Goal: Information Seeking & Learning: Check status

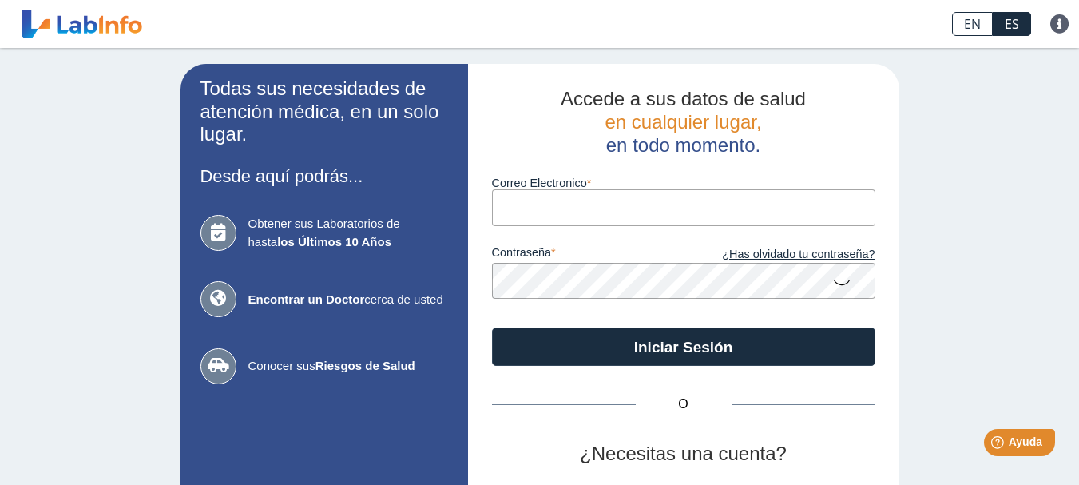
click at [515, 206] on input "Correo Electronico" at bounding box center [683, 207] width 383 height 36
type input "nancyruizq24@yahoo.com"
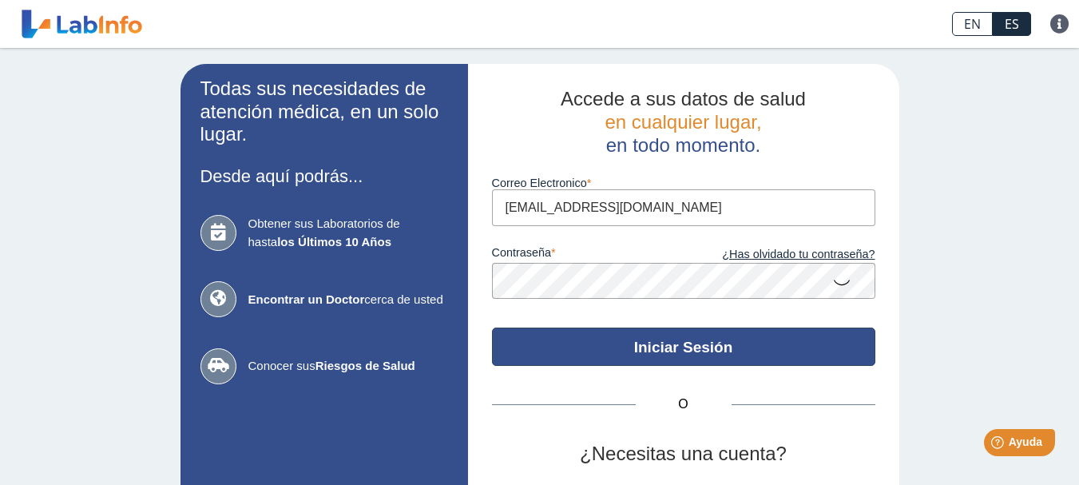
click at [648, 351] on button "Iniciar Sesión" at bounding box center [683, 346] width 383 height 38
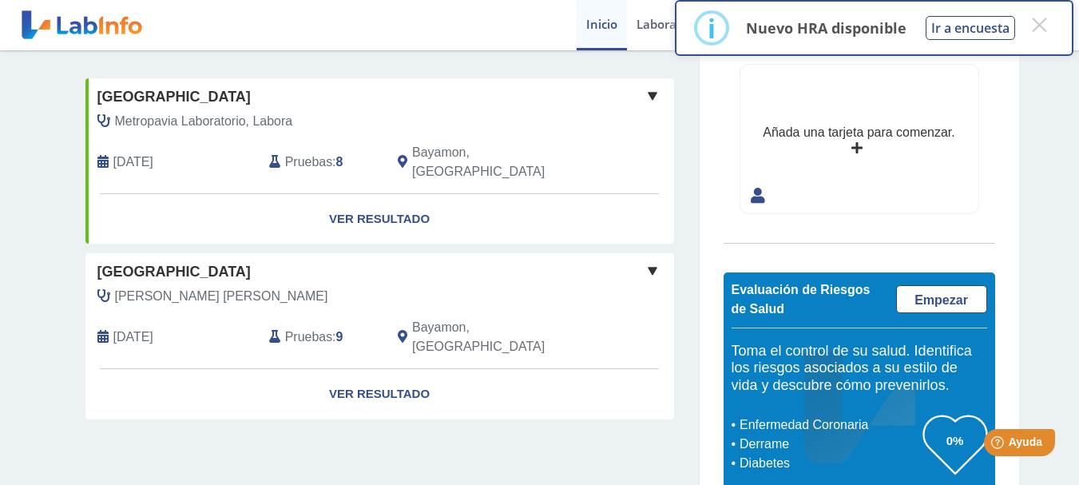
scroll to position [125, 0]
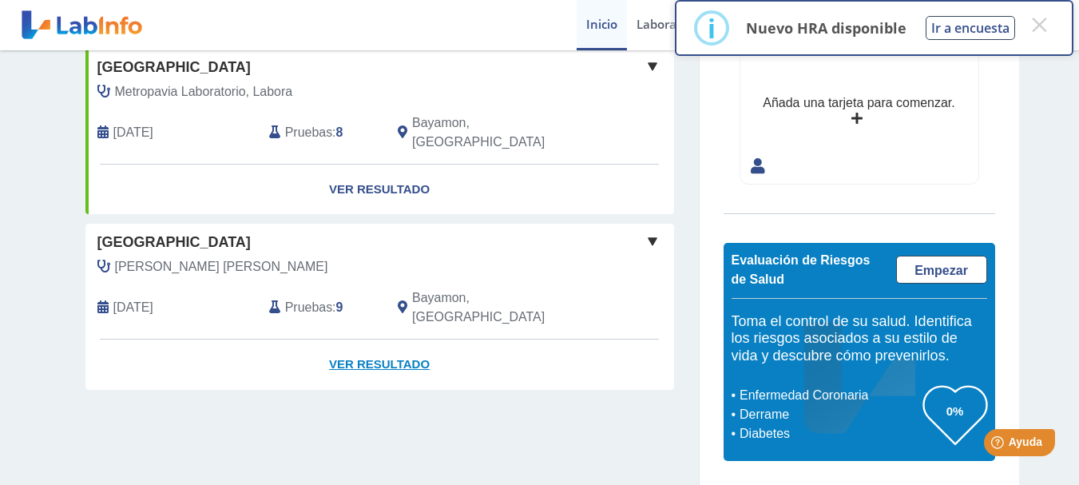
click at [393, 339] on link "Ver Resultado" at bounding box center [379, 364] width 589 height 50
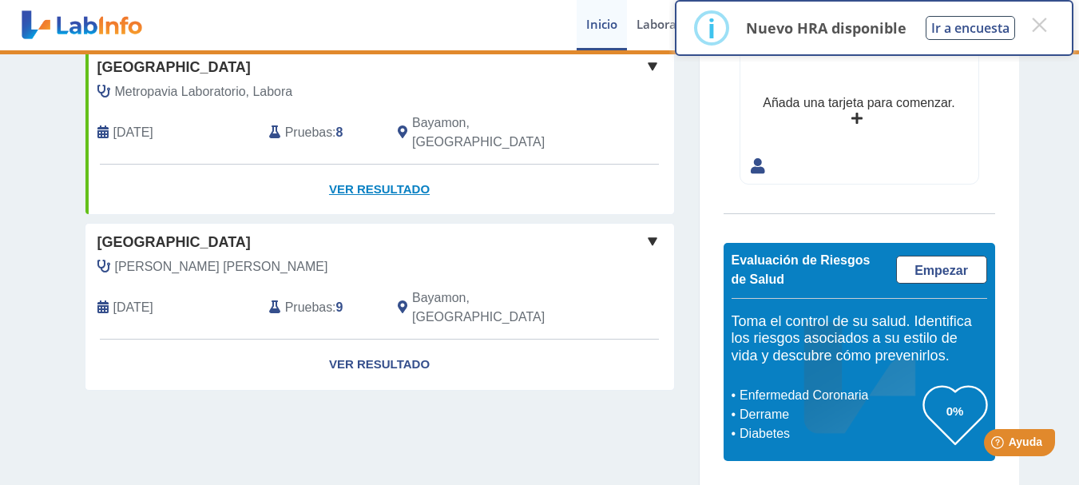
click at [357, 173] on link "Ver Resultado" at bounding box center [379, 190] width 589 height 50
click at [388, 169] on link "Ver Resultado" at bounding box center [379, 190] width 589 height 50
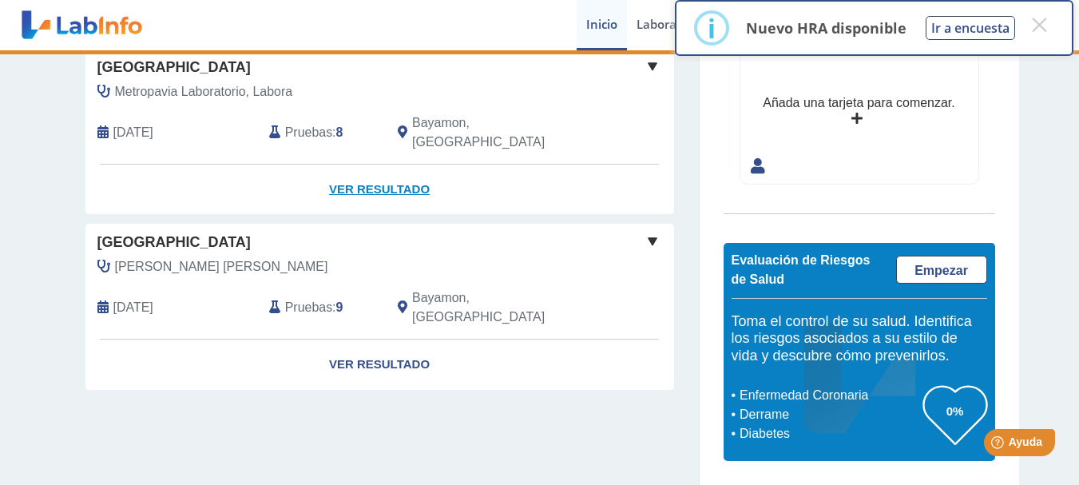
click at [388, 169] on link "Ver Resultado" at bounding box center [379, 190] width 589 height 50
click at [1038, 28] on button "×" at bounding box center [1039, 24] width 29 height 29
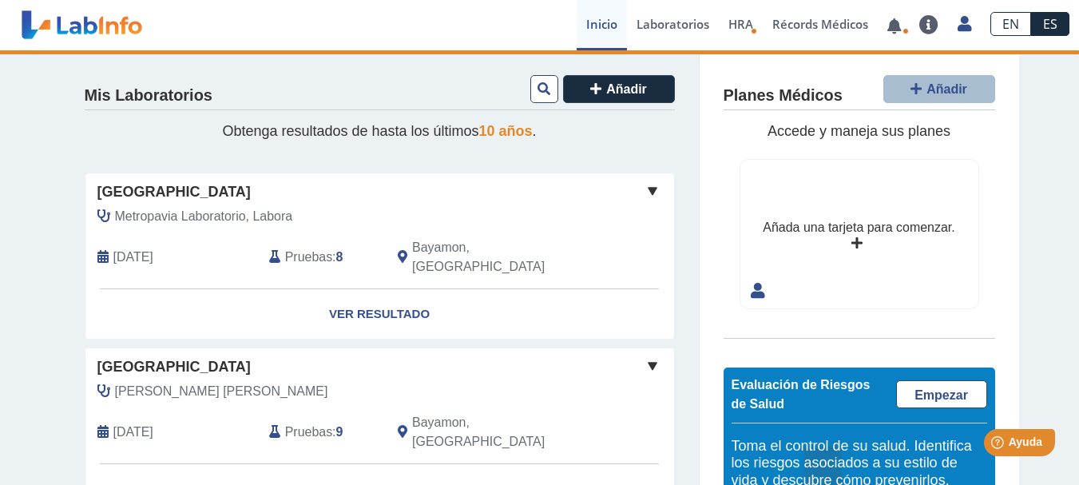
scroll to position [0, 0]
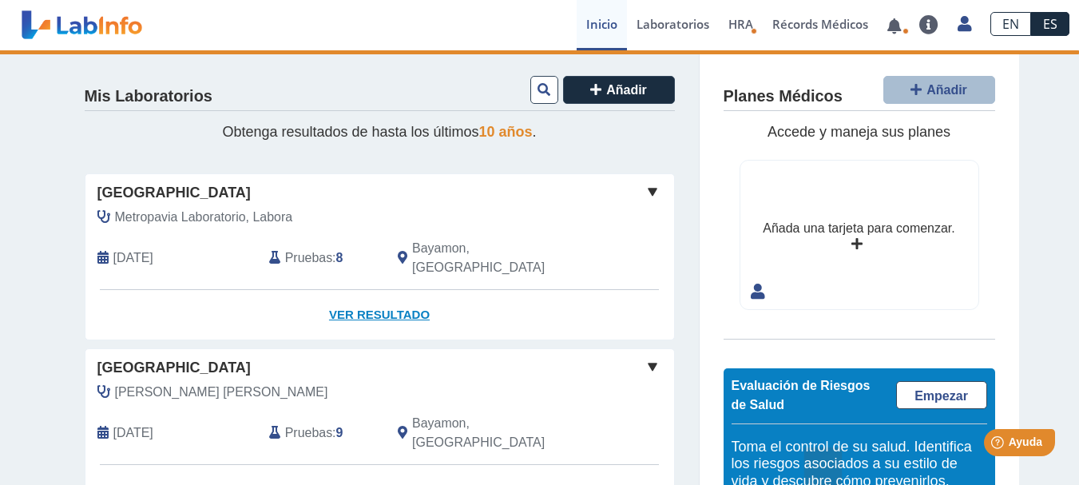
click at [375, 290] on link "Ver Resultado" at bounding box center [379, 315] width 589 height 50
click at [371, 290] on link "Ver Resultado" at bounding box center [379, 315] width 589 height 50
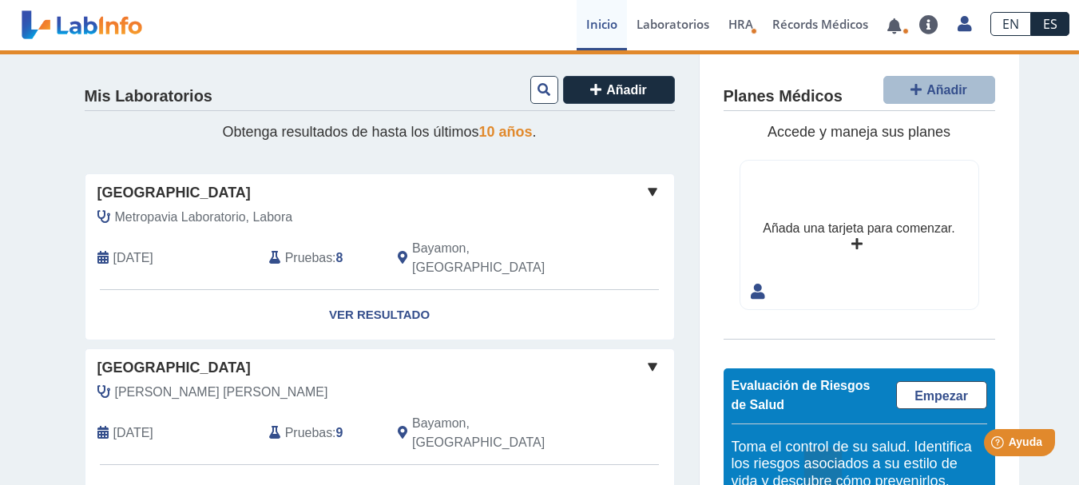
click at [645, 189] on span at bounding box center [652, 191] width 19 height 19
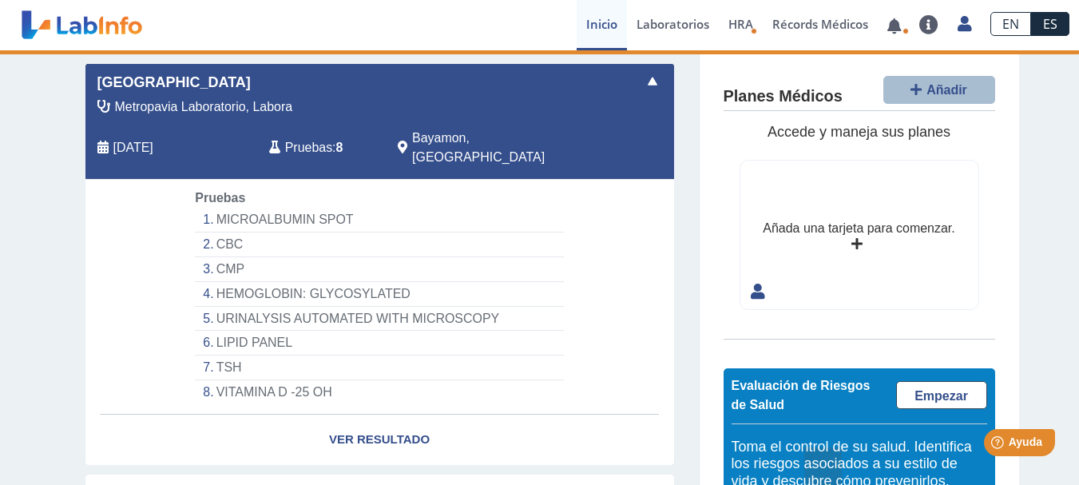
scroll to position [170, 0]
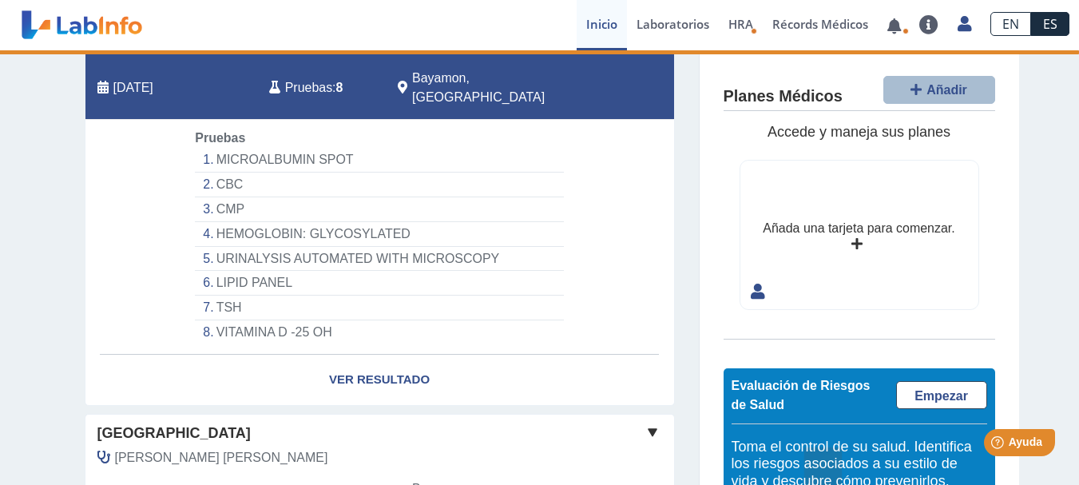
click at [295, 148] on li "MICROALBUMIN SPOT" at bounding box center [379, 160] width 368 height 25
click at [224, 148] on li "MICROALBUMIN SPOT" at bounding box center [379, 160] width 368 height 25
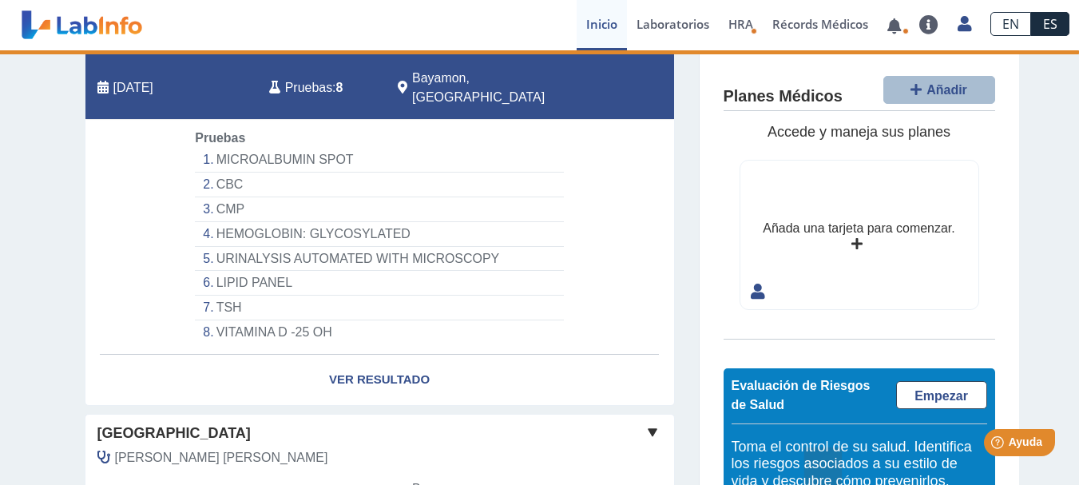
click at [224, 148] on li "MICROALBUMIN SPOT" at bounding box center [379, 160] width 368 height 25
click at [232, 172] on li "CBC" at bounding box center [379, 184] width 368 height 25
click at [228, 197] on li "CMP" at bounding box center [379, 209] width 368 height 25
click at [233, 222] on li "HEMOGLOBIN: GLYCOSYLATED" at bounding box center [379, 234] width 368 height 25
click at [239, 247] on li "URINALYSIS AUTOMATED WITH MICROSCOPY" at bounding box center [379, 259] width 368 height 25
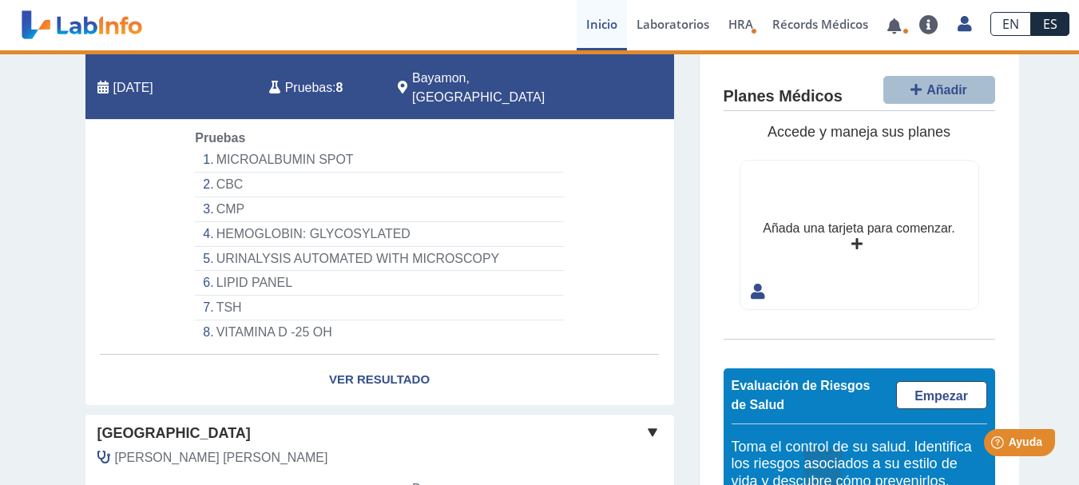
click at [239, 271] on li "LIPID PANEL" at bounding box center [379, 283] width 368 height 25
click at [229, 295] on li "TSH" at bounding box center [379, 307] width 368 height 25
click at [238, 320] on li "VITAMINA D -25 OH" at bounding box center [379, 332] width 368 height 24
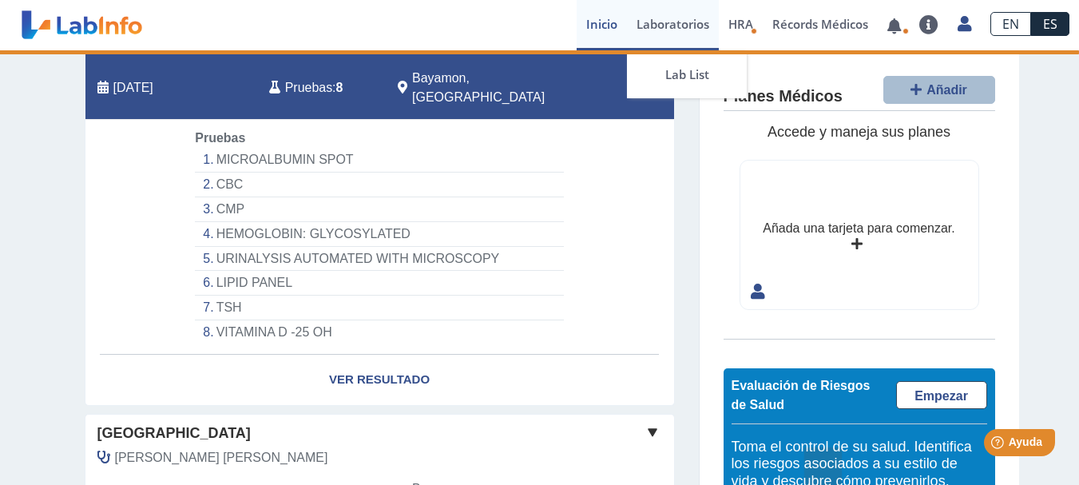
click at [660, 32] on link "Laboratorios" at bounding box center [673, 25] width 92 height 50
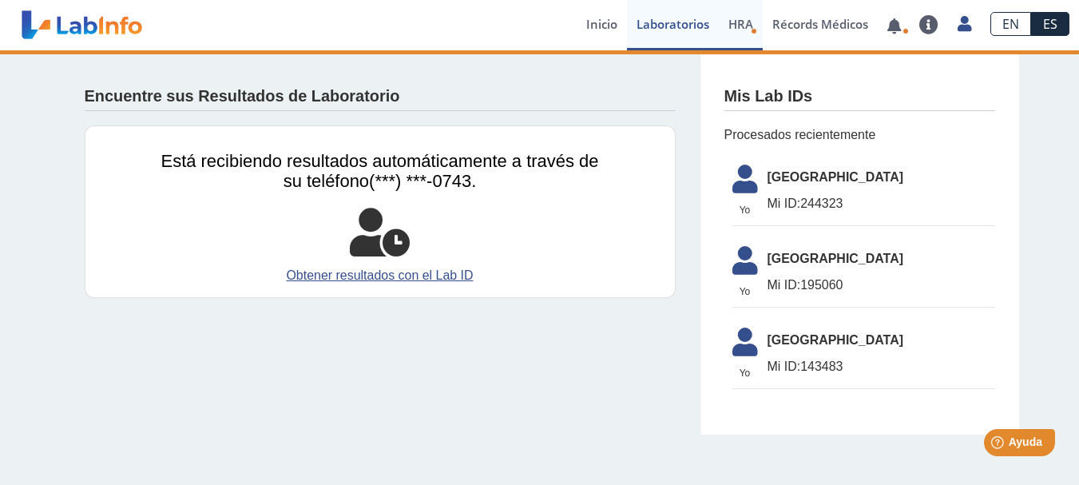
click at [737, 30] on span "HRA" at bounding box center [740, 24] width 25 height 16
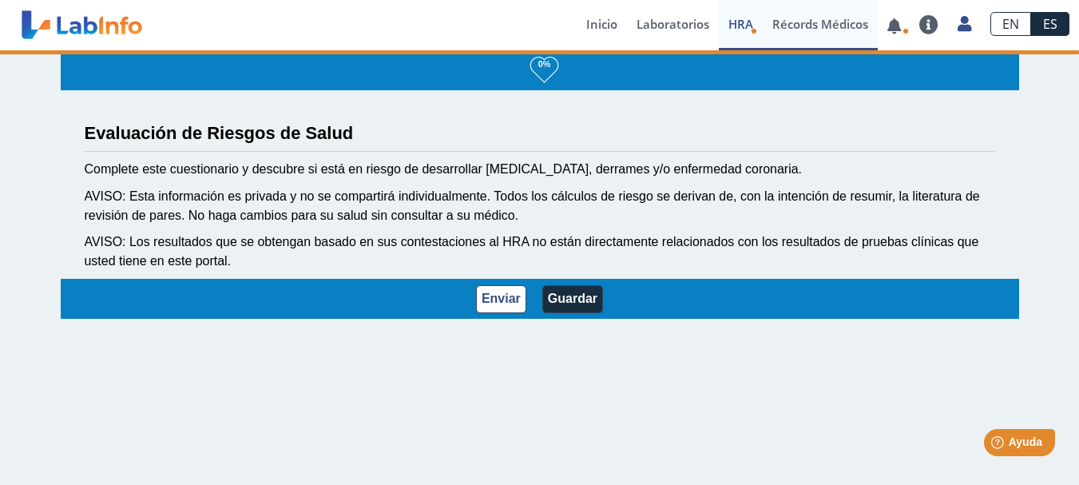
click at [822, 27] on link "Récords Médicos" at bounding box center [820, 25] width 115 height 50
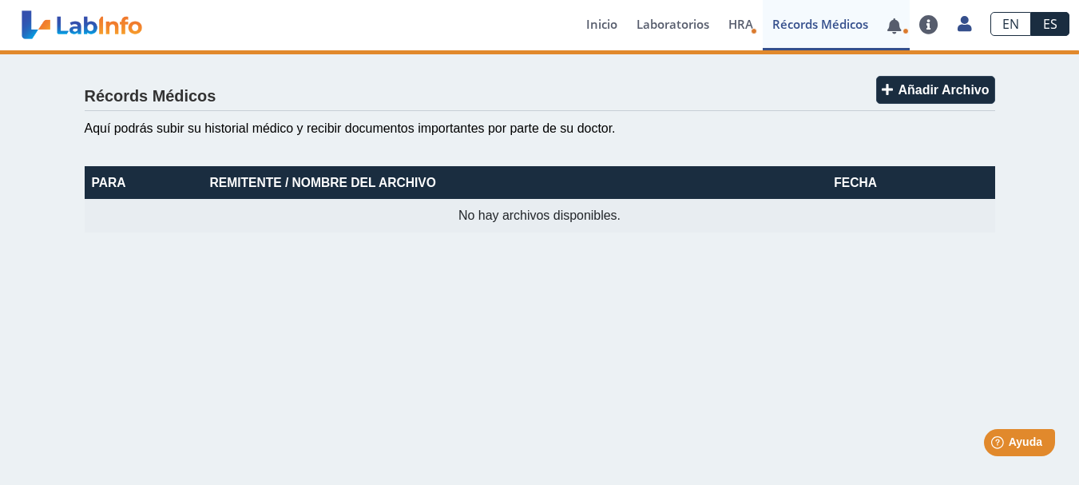
click at [899, 34] on span at bounding box center [894, 25] width 33 height 50
click at [906, 32] on icon at bounding box center [905, 31] width 6 height 6
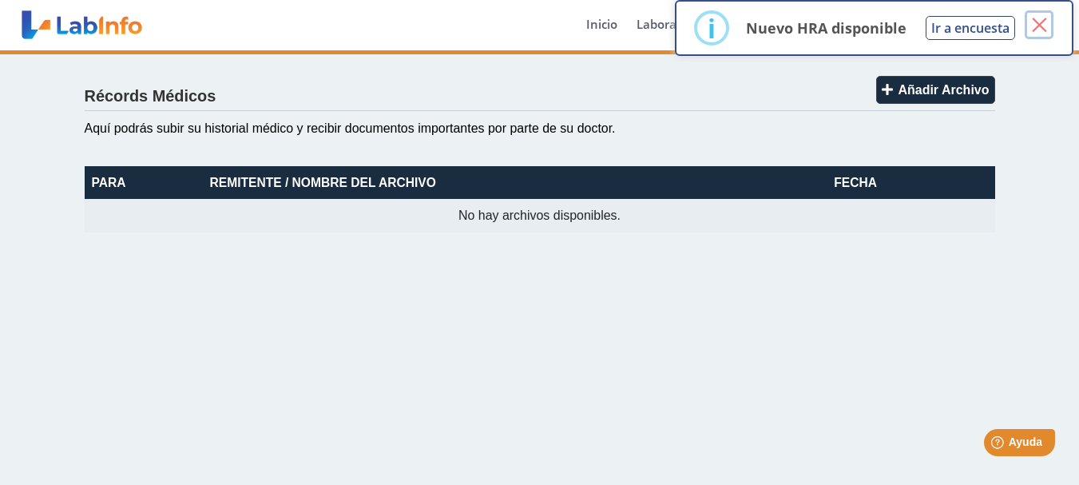
click at [1041, 19] on button "×" at bounding box center [1039, 24] width 29 height 29
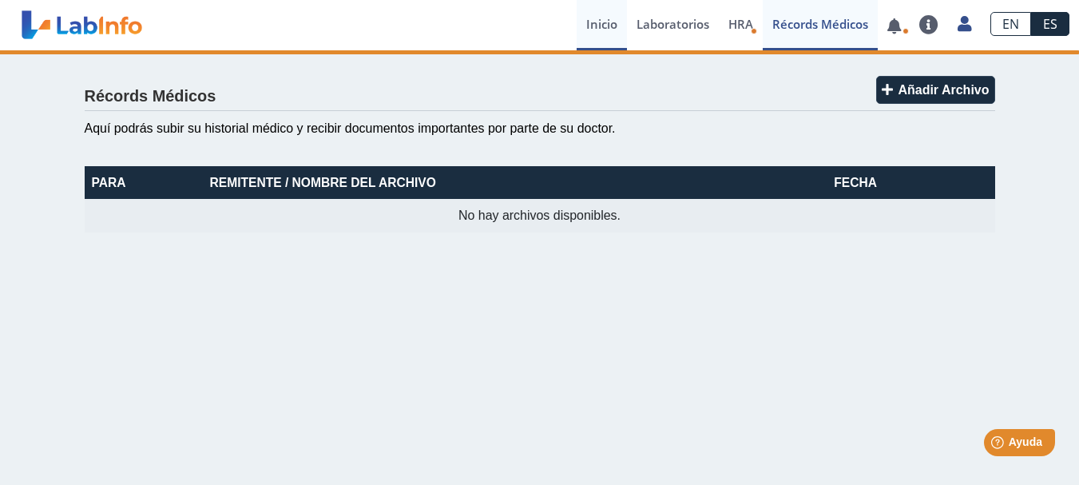
click at [589, 22] on link "Inicio" at bounding box center [602, 25] width 50 height 50
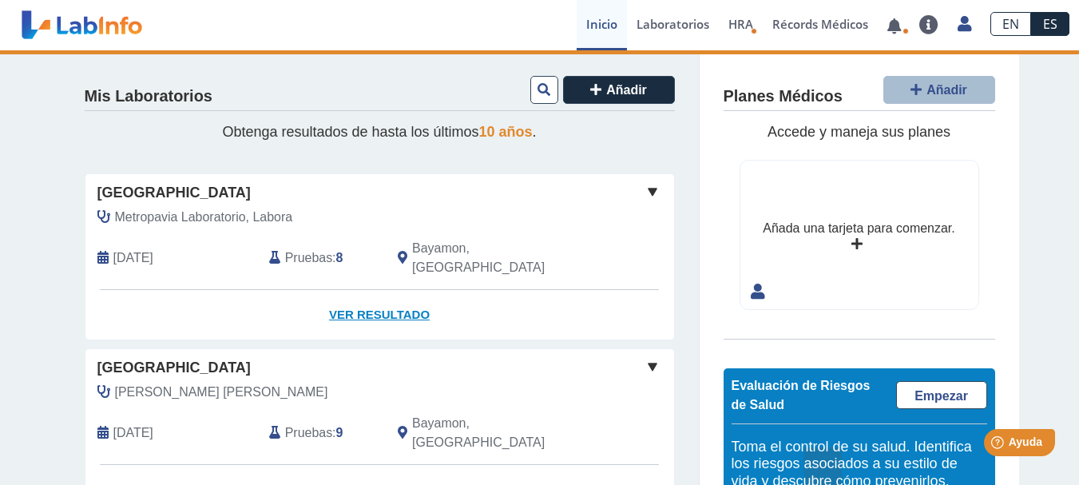
click at [359, 293] on link "Ver Resultado" at bounding box center [379, 315] width 589 height 50
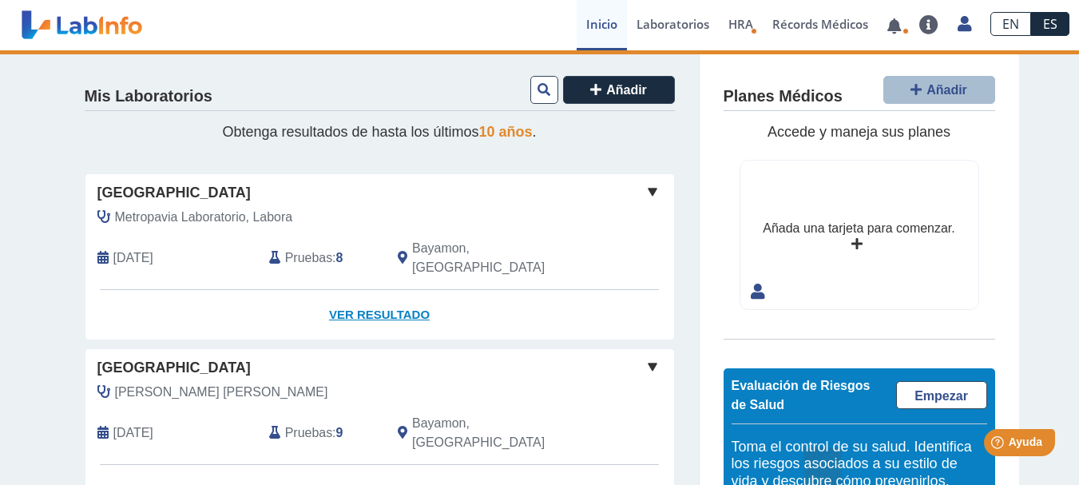
click at [359, 293] on link "Ver Resultado" at bounding box center [379, 315] width 589 height 50
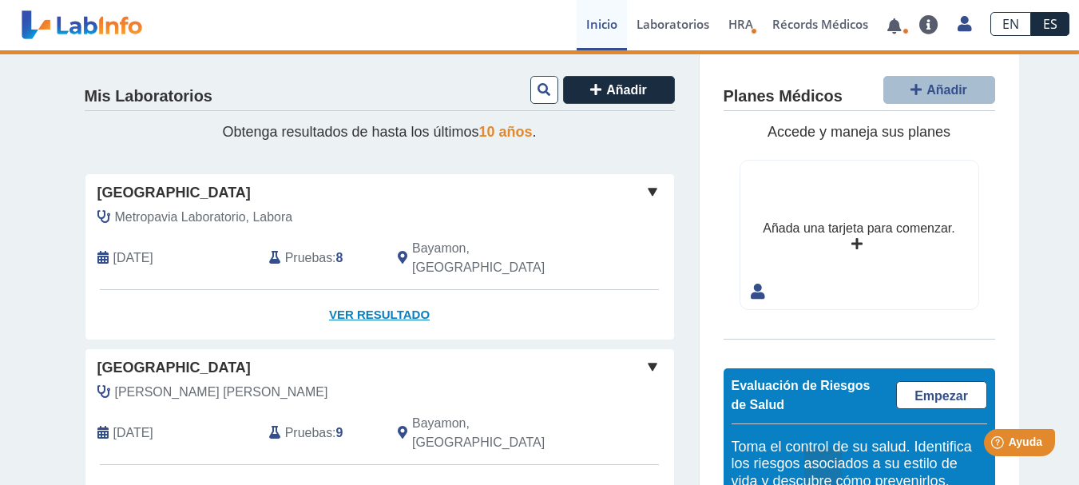
click at [359, 293] on link "Ver Resultado" at bounding box center [379, 315] width 589 height 50
click at [113, 248] on span "Aug 22, 2025" at bounding box center [133, 257] width 40 height 19
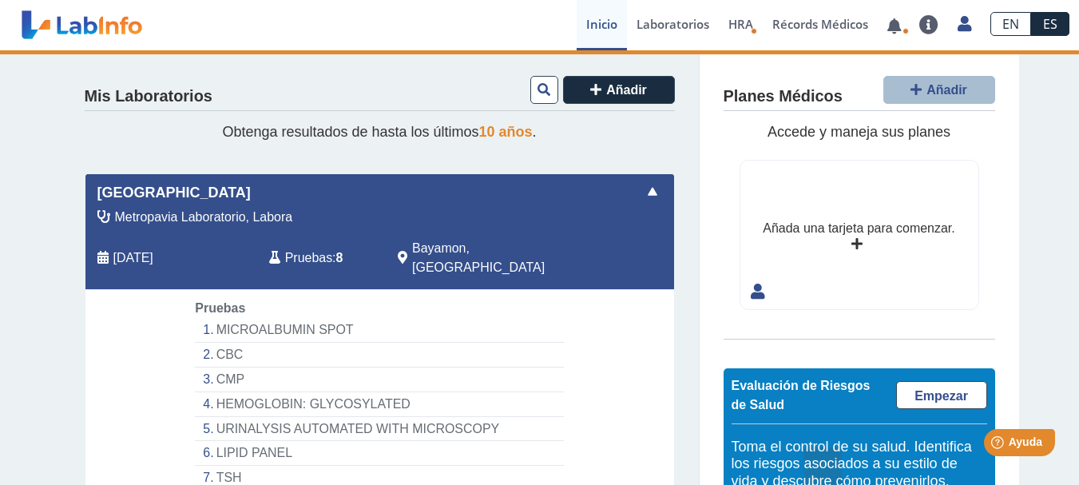
click at [196, 215] on span "Metropavia Laboratorio, Labora" at bounding box center [204, 217] width 178 height 19
click at [303, 248] on span "Pruebas" at bounding box center [308, 257] width 47 height 19
click at [437, 251] on span "Bayamon, PR" at bounding box center [500, 258] width 176 height 38
click at [647, 192] on span at bounding box center [652, 191] width 19 height 19
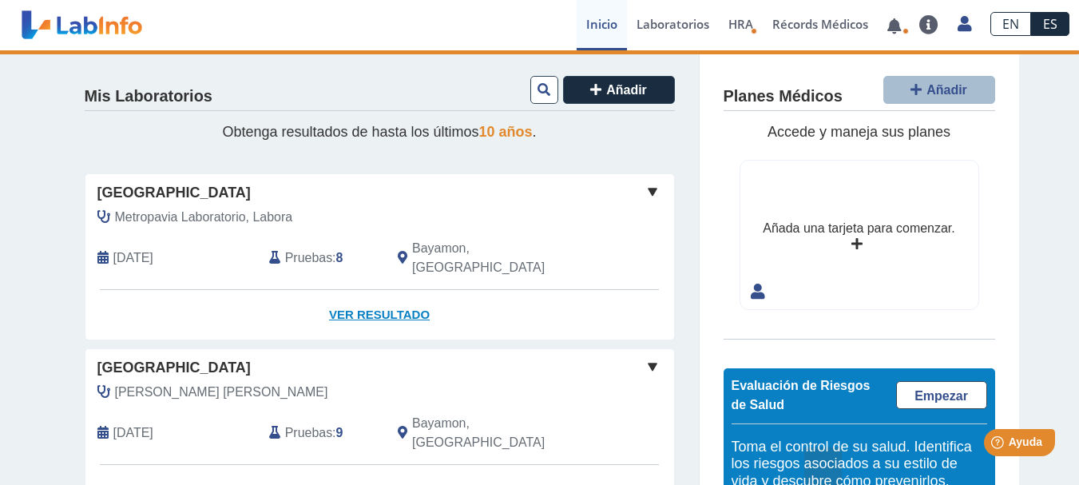
click at [376, 291] on link "Ver Resultado" at bounding box center [379, 315] width 589 height 50
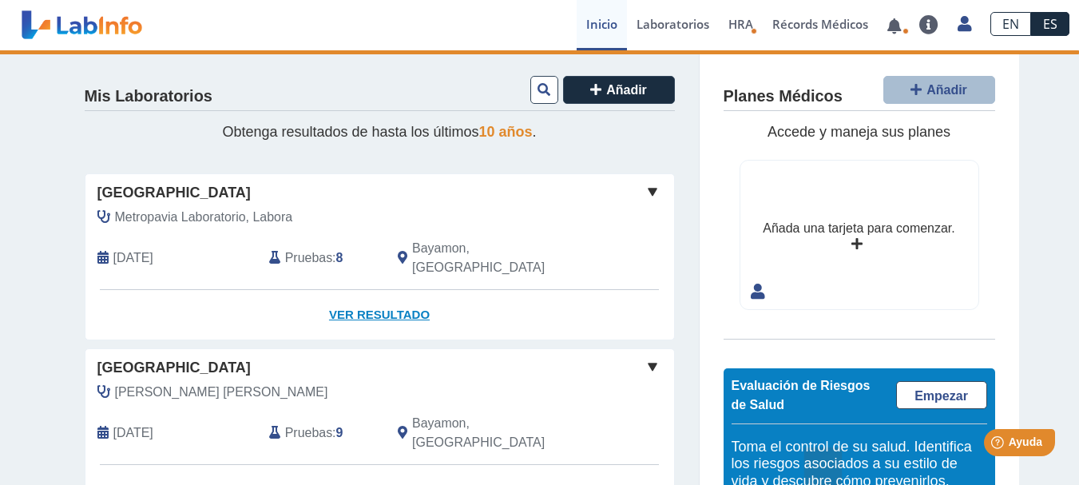
click at [376, 291] on link "Ver Resultado" at bounding box center [379, 315] width 589 height 50
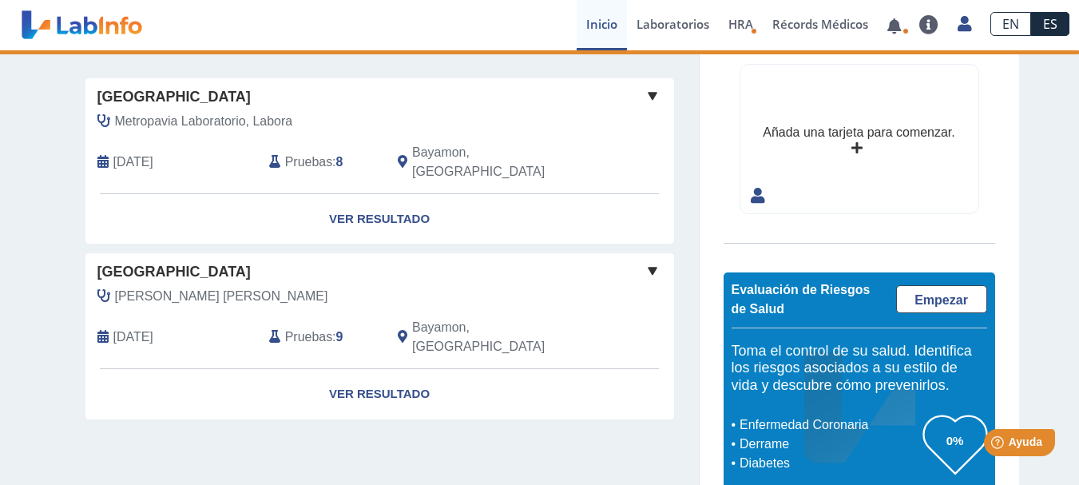
scroll to position [110, 0]
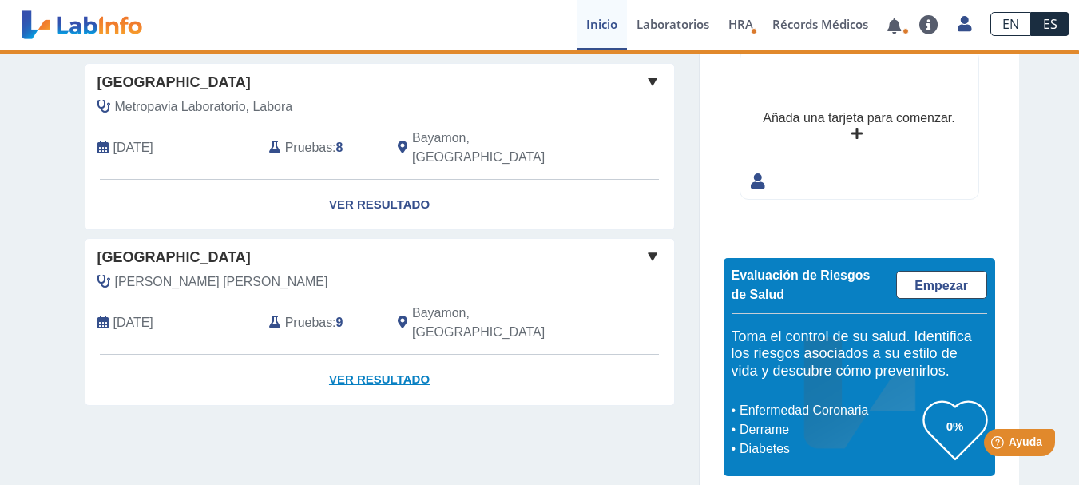
click at [382, 355] on link "Ver Resultado" at bounding box center [379, 380] width 589 height 50
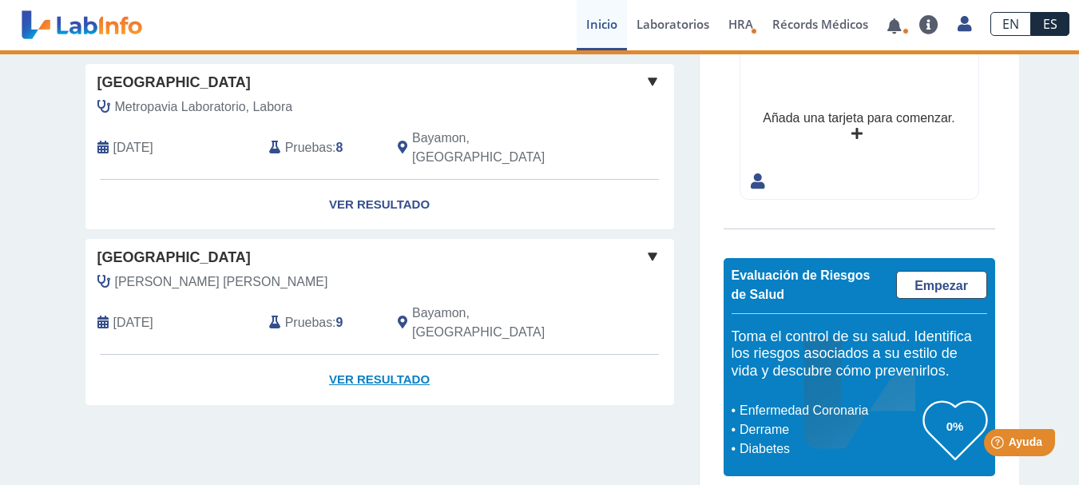
click at [382, 355] on link "Ver Resultado" at bounding box center [379, 380] width 589 height 50
click at [359, 184] on link "Ver Resultado" at bounding box center [379, 205] width 589 height 50
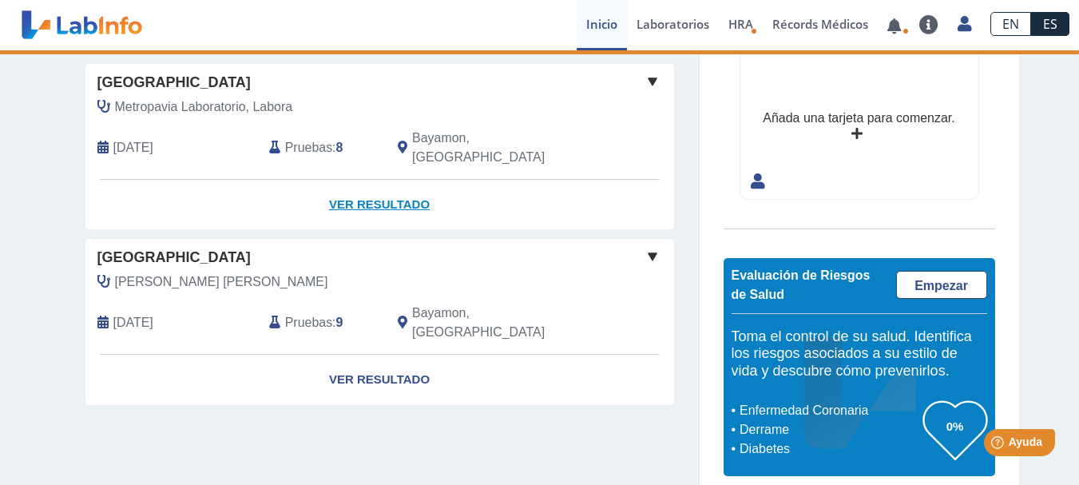
click at [359, 184] on link "Ver Resultado" at bounding box center [379, 205] width 589 height 50
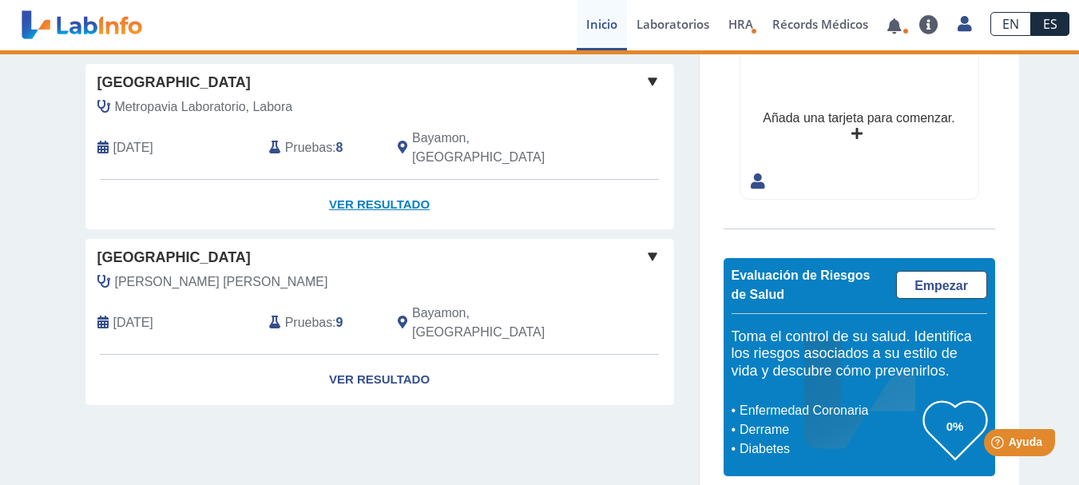
click at [359, 184] on link "Ver Resultado" at bounding box center [379, 205] width 589 height 50
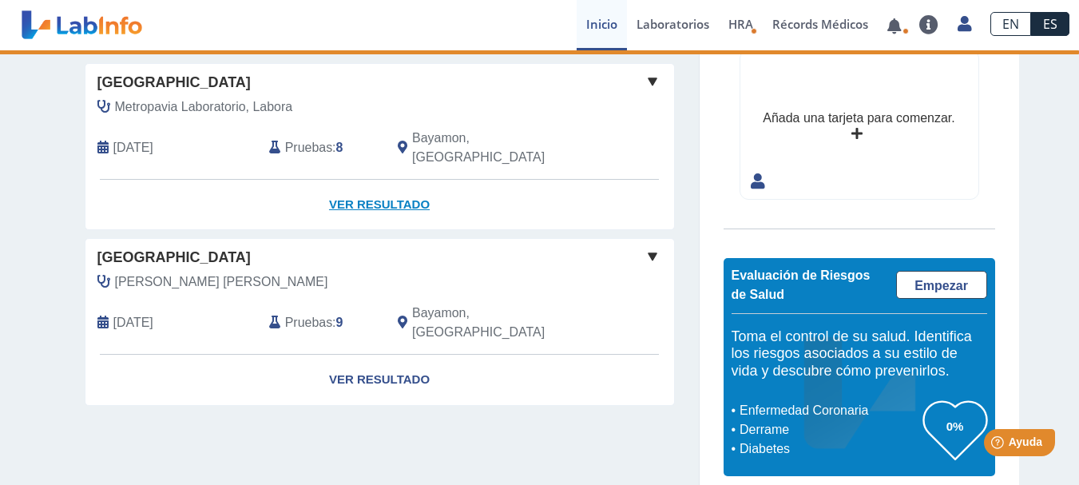
click at [359, 184] on link "Ver Resultado" at bounding box center [379, 205] width 589 height 50
click at [1016, 30] on link "EN" at bounding box center [1010, 24] width 41 height 24
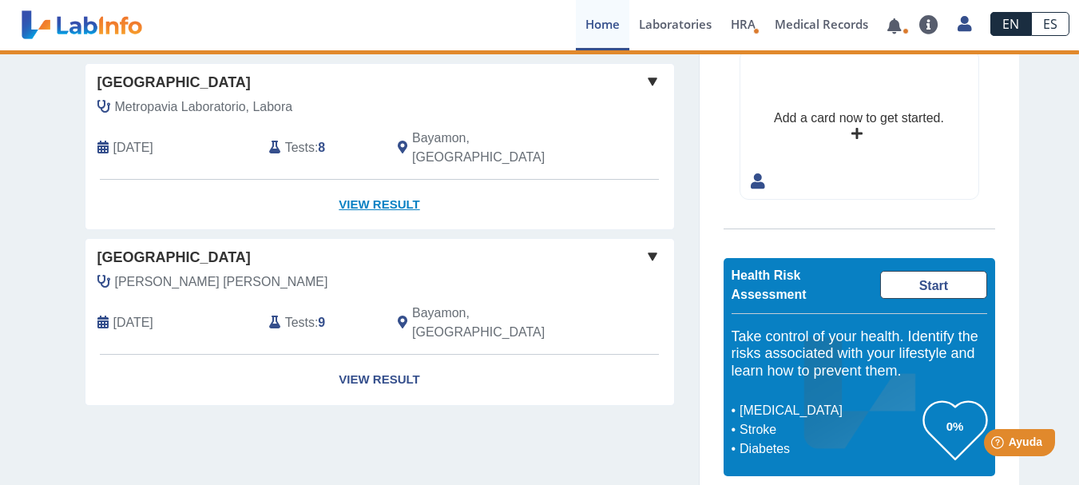
click at [380, 187] on link "View Result" at bounding box center [379, 205] width 589 height 50
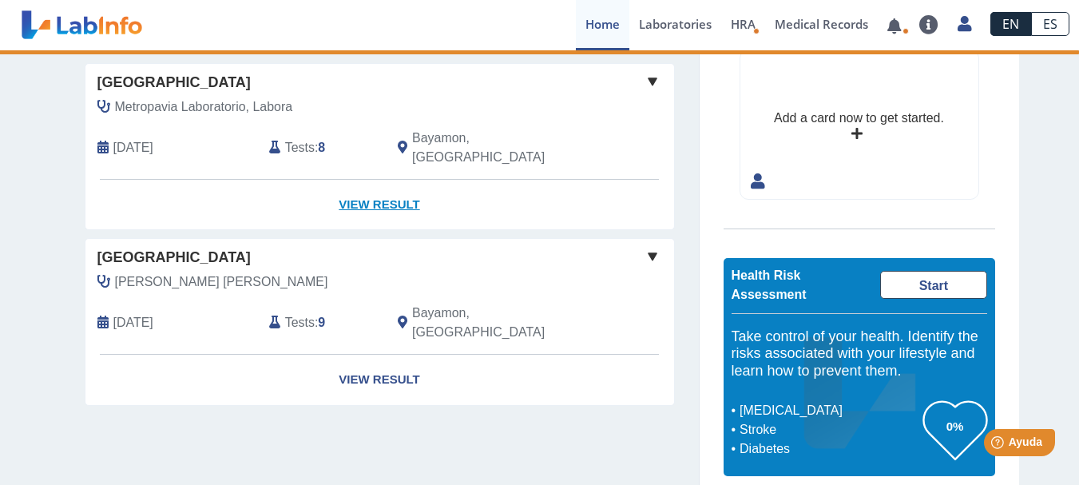
click at [380, 187] on link "View Result" at bounding box center [379, 205] width 589 height 50
click at [1046, 26] on link "ES" at bounding box center [1050, 24] width 38 height 24
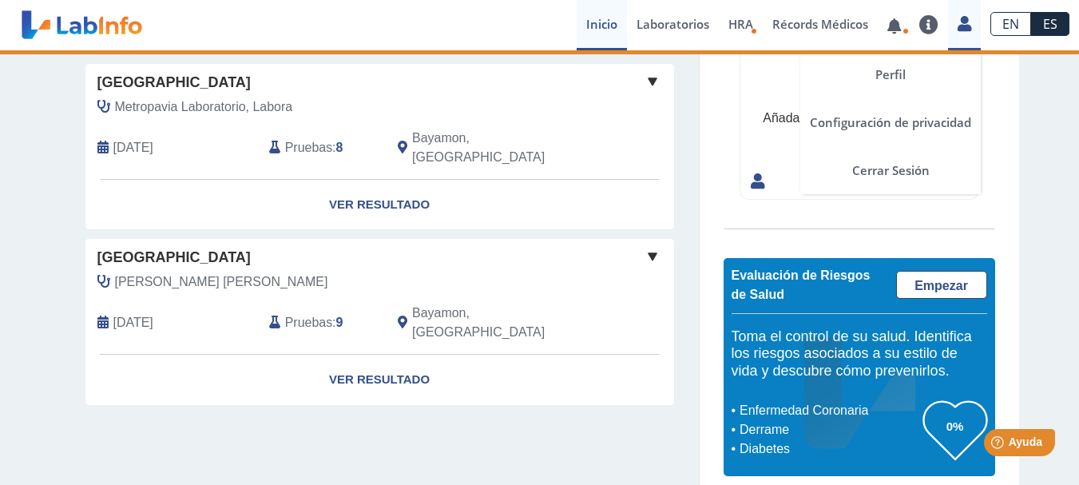
click at [966, 29] on icon at bounding box center [965, 24] width 14 height 12
click at [884, 175] on link "Cerrar Sesión" at bounding box center [890, 170] width 180 height 48
click at [870, 170] on link "Cerrar Sesión" at bounding box center [890, 170] width 180 height 48
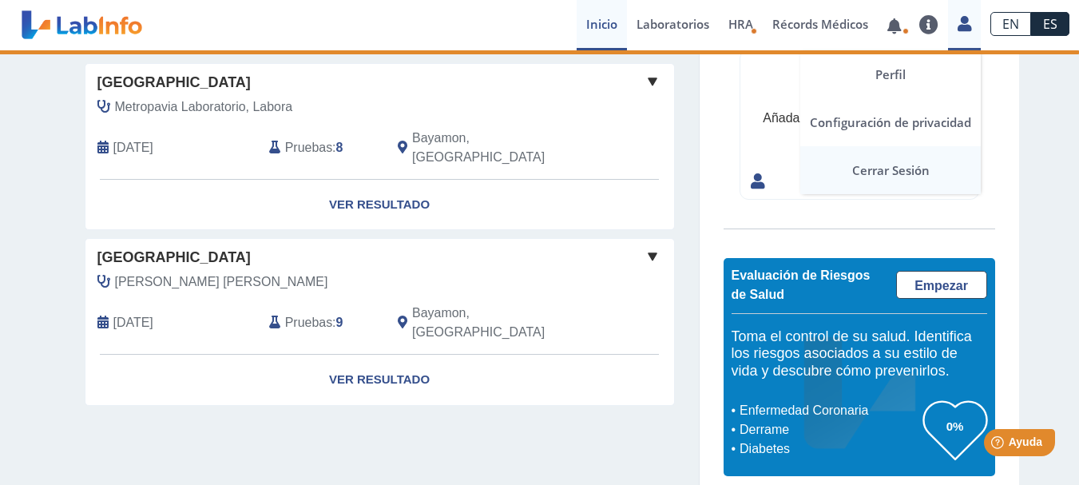
click at [870, 170] on link "Cerrar Sesión" at bounding box center [890, 170] width 180 height 48
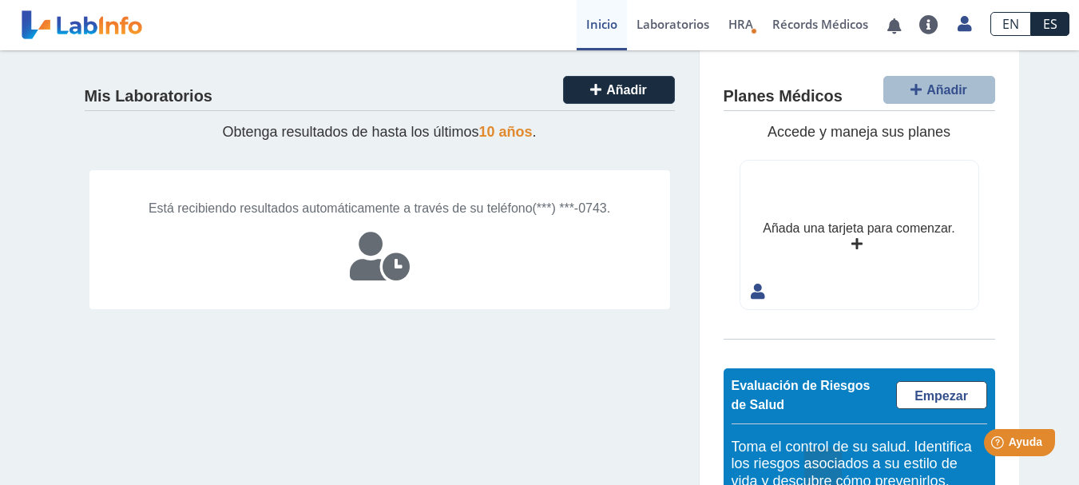
click at [371, 258] on icon at bounding box center [380, 256] width 60 height 48
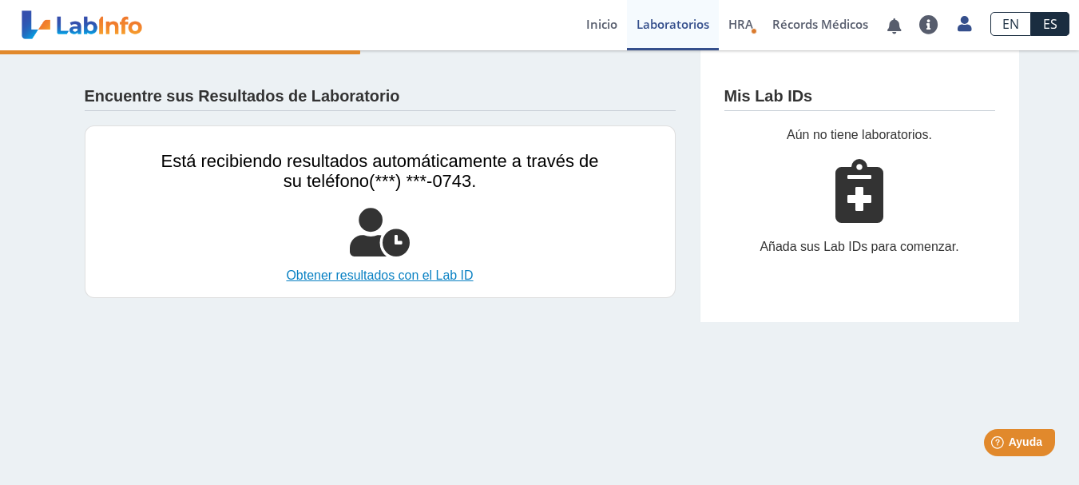
click at [371, 278] on link "Obtener resultados con el Lab ID" at bounding box center [380, 275] width 438 height 19
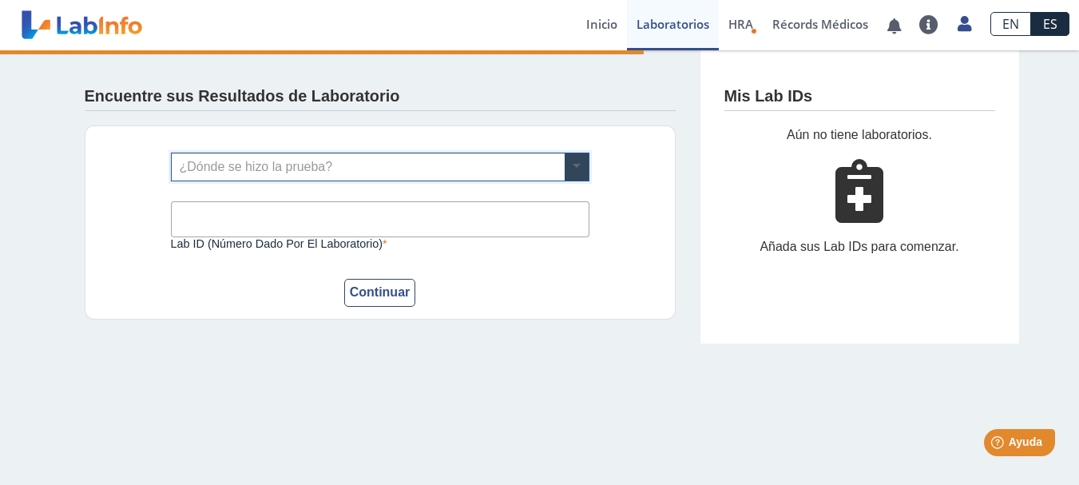
click at [577, 167] on span at bounding box center [577, 166] width 24 height 27
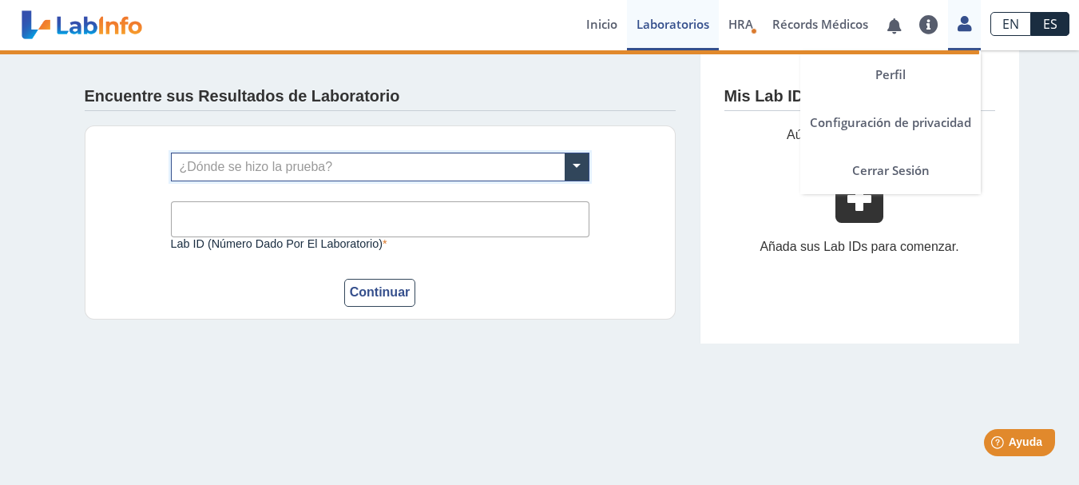
click at [965, 33] on div "Perfil Configuración de privacidad Cerrar Sesión" at bounding box center [964, 25] width 33 height 50
click at [898, 171] on link "Cerrar Sesión" at bounding box center [890, 170] width 180 height 48
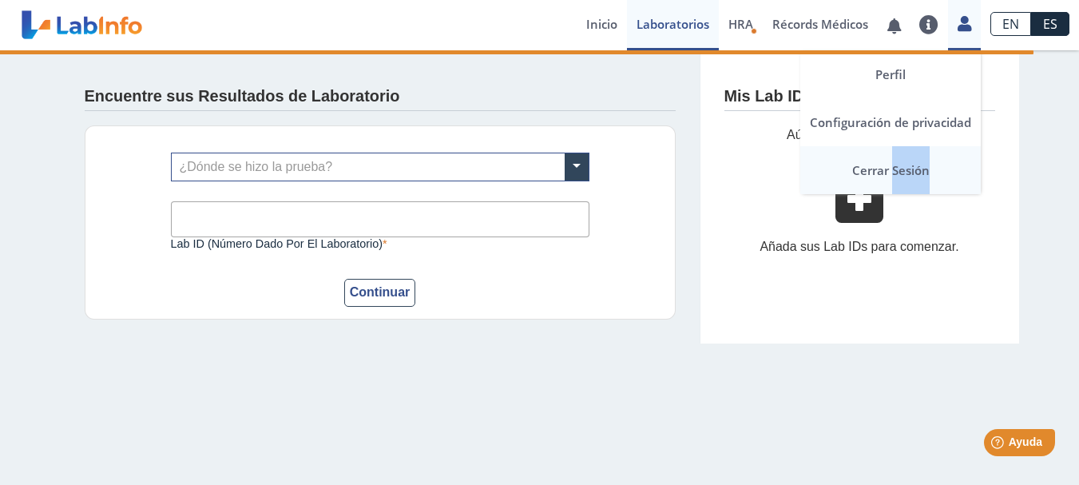
click at [898, 171] on link "Cerrar Sesión" at bounding box center [890, 170] width 180 height 48
click at [888, 171] on link "Cerrar Sesión" at bounding box center [890, 170] width 180 height 48
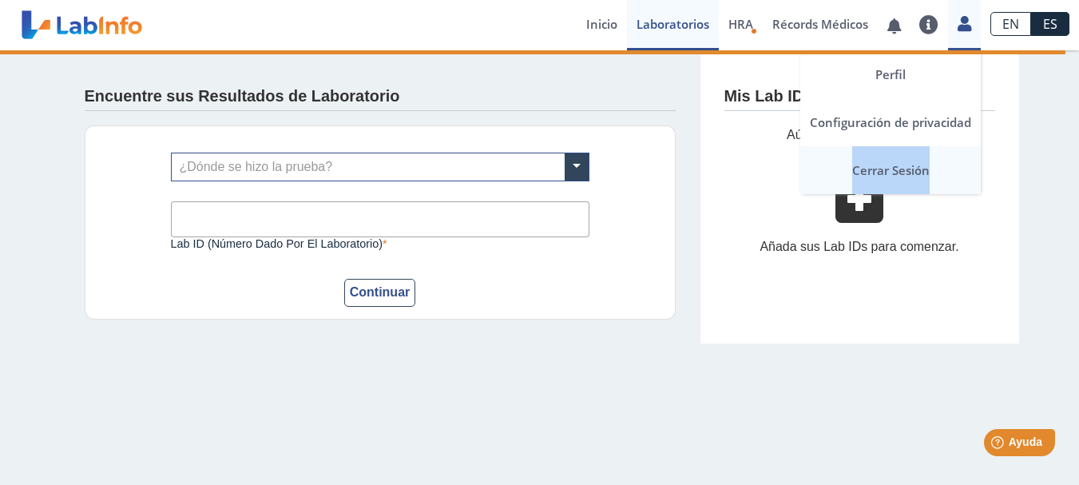
click at [888, 171] on link "Cerrar Sesión" at bounding box center [890, 170] width 180 height 48
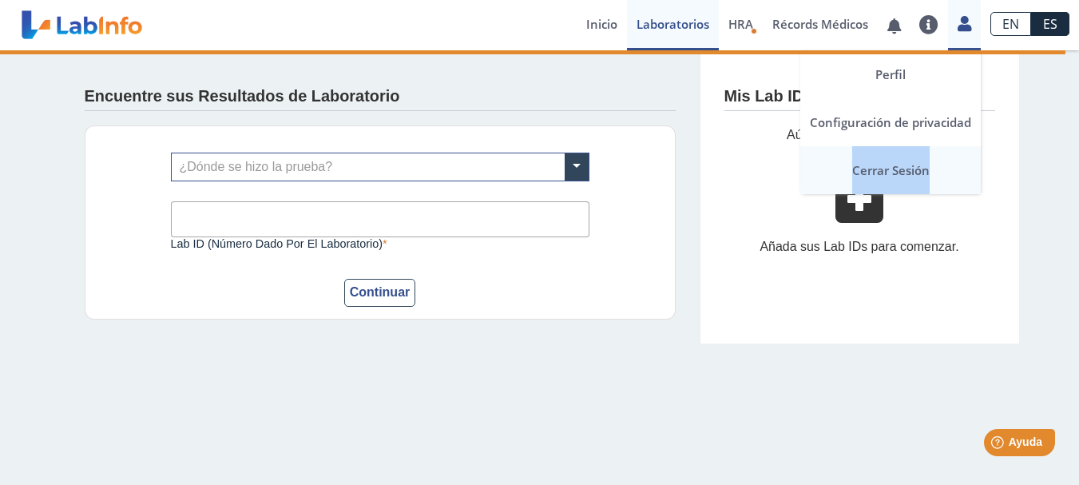
click at [888, 171] on link "Cerrar Sesión" at bounding box center [890, 170] width 180 height 48
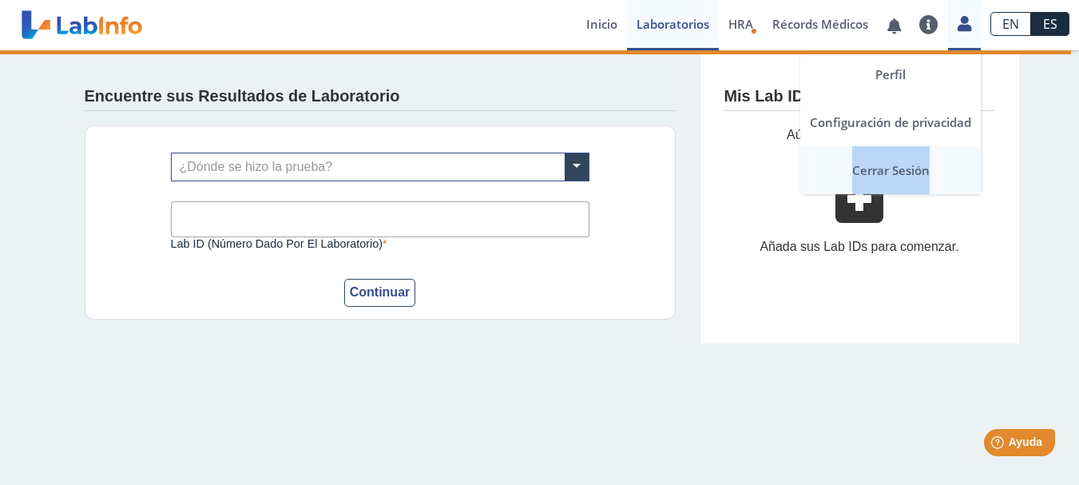
click at [888, 171] on link "Cerrar Sesión" at bounding box center [890, 170] width 180 height 48
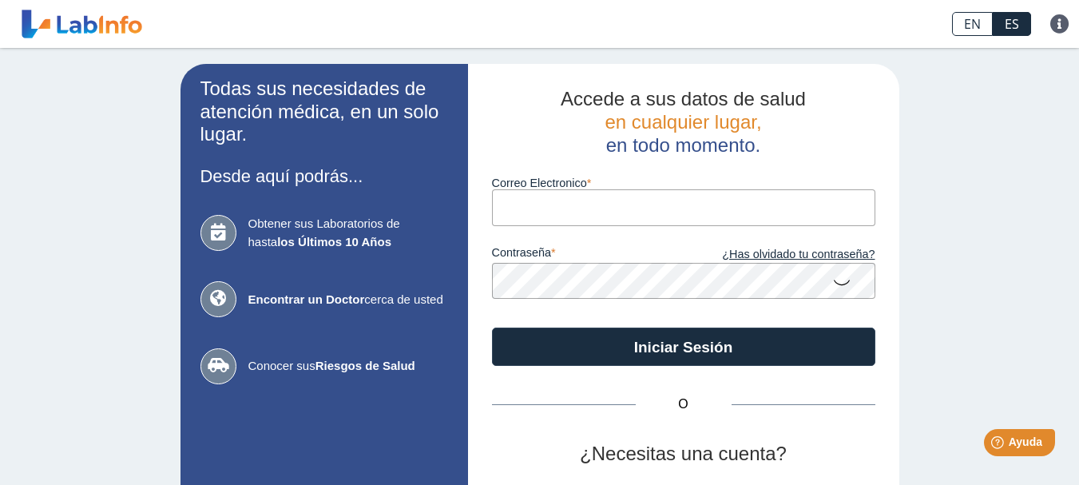
click at [519, 205] on input "Correo Electronico" at bounding box center [683, 207] width 383 height 36
type input "nancyruizq24@yahoo.com"
click at [492, 327] on button "Iniciar Sesión" at bounding box center [683, 346] width 383 height 38
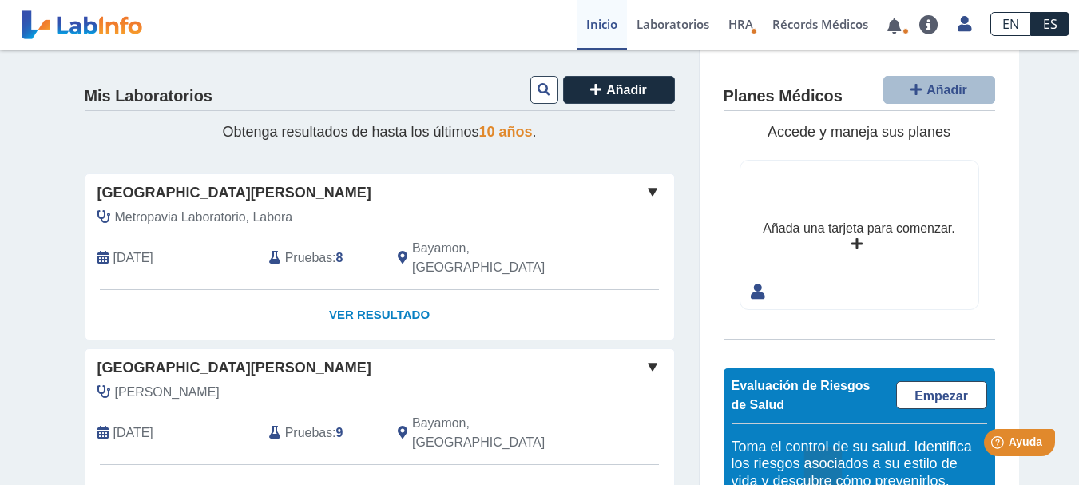
click at [384, 291] on link "Ver Resultado" at bounding box center [379, 315] width 589 height 50
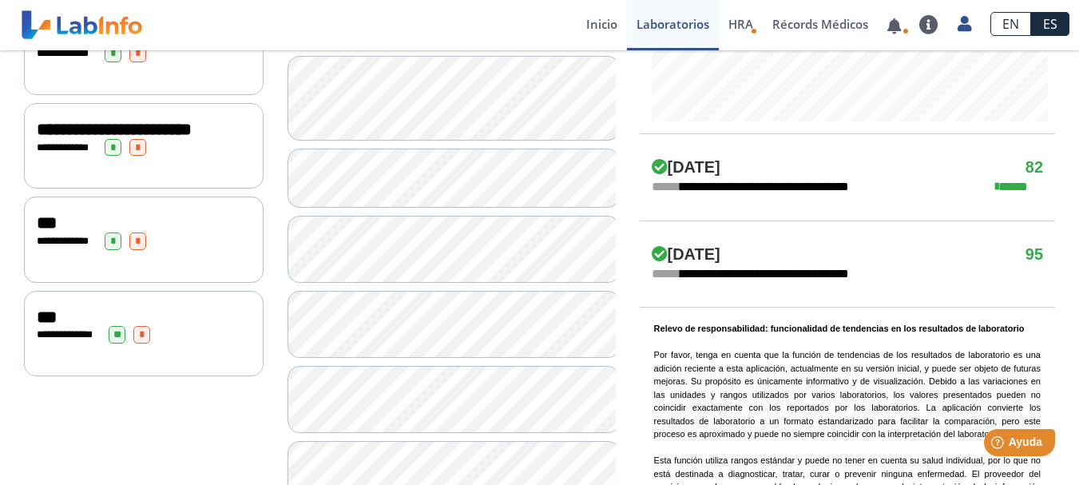
scroll to position [698, 0]
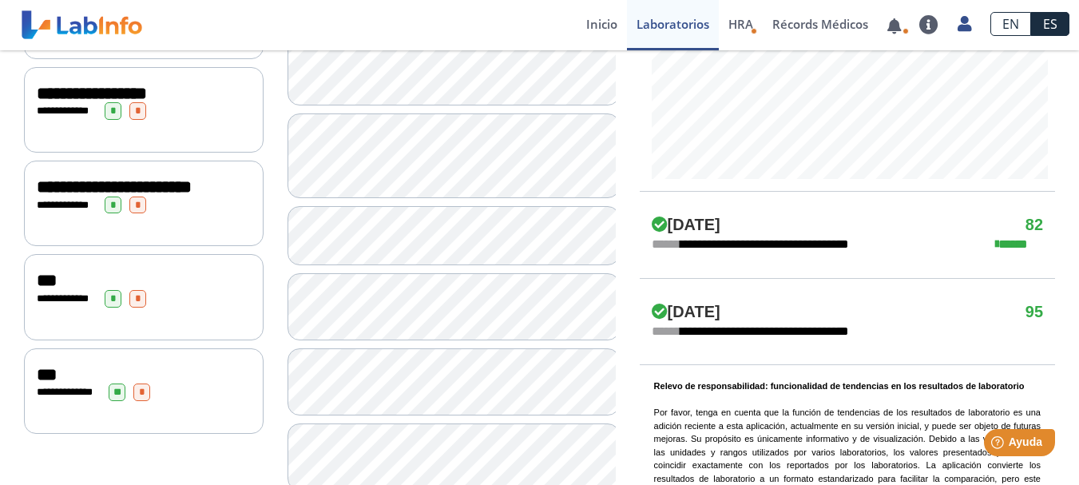
click at [61, 101] on span "**********" at bounding box center [92, 94] width 110 height 18
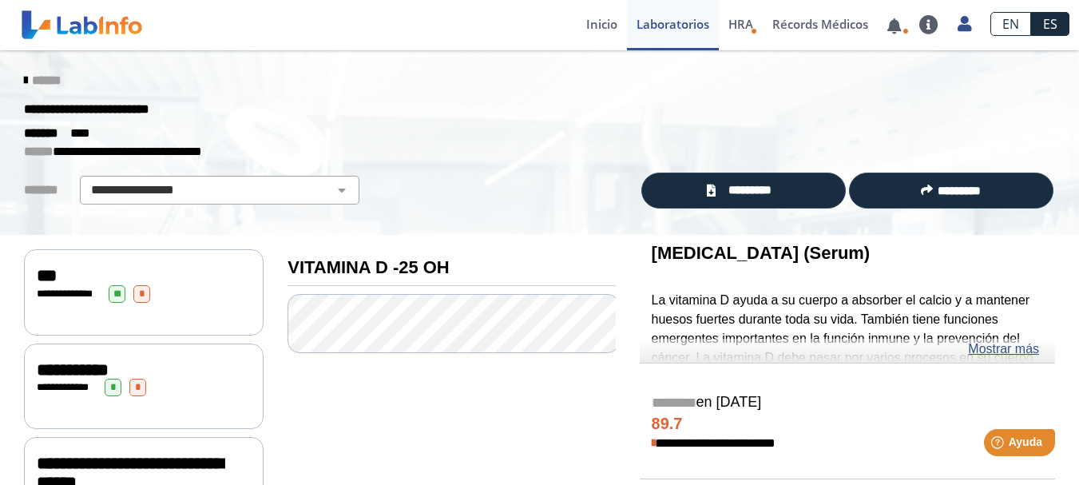
click at [38, 276] on span "***" at bounding box center [47, 276] width 20 height 18
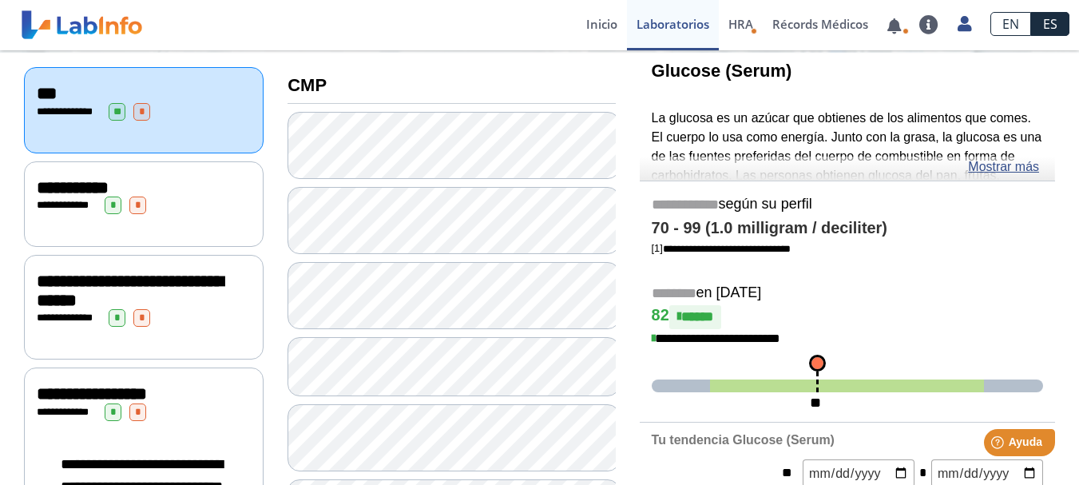
scroll to position [121, 0]
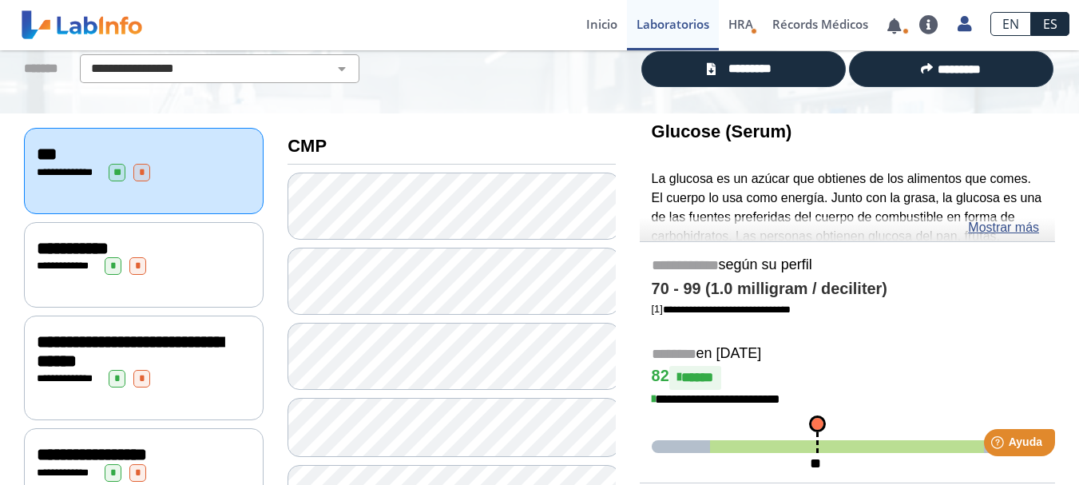
click at [49, 242] on span "**********" at bounding box center [73, 249] width 72 height 18
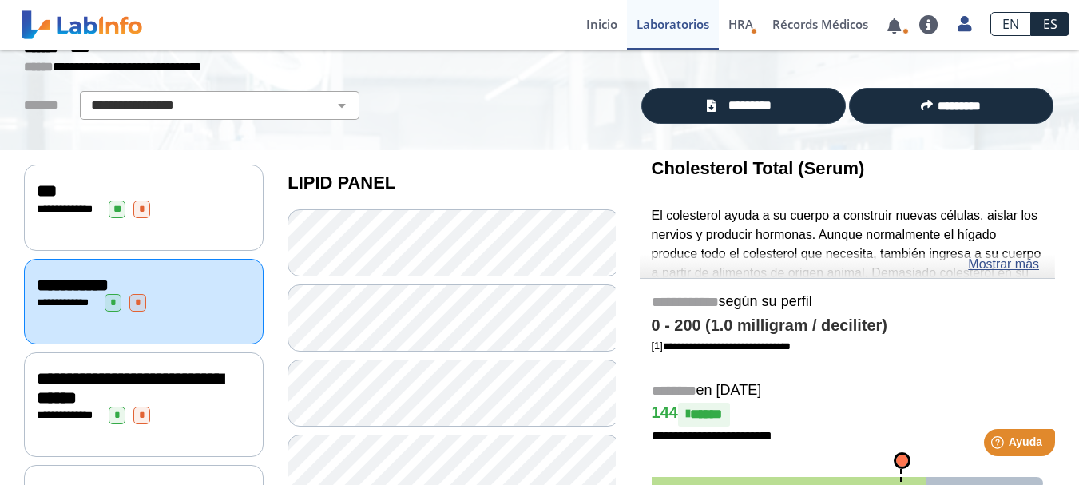
scroll to position [52, 0]
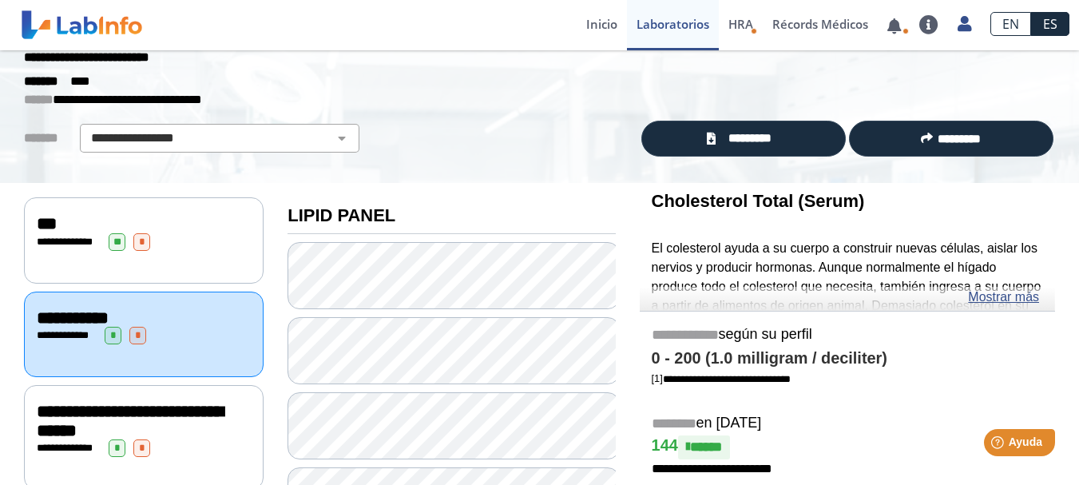
click at [56, 402] on span "**********" at bounding box center [130, 420] width 186 height 37
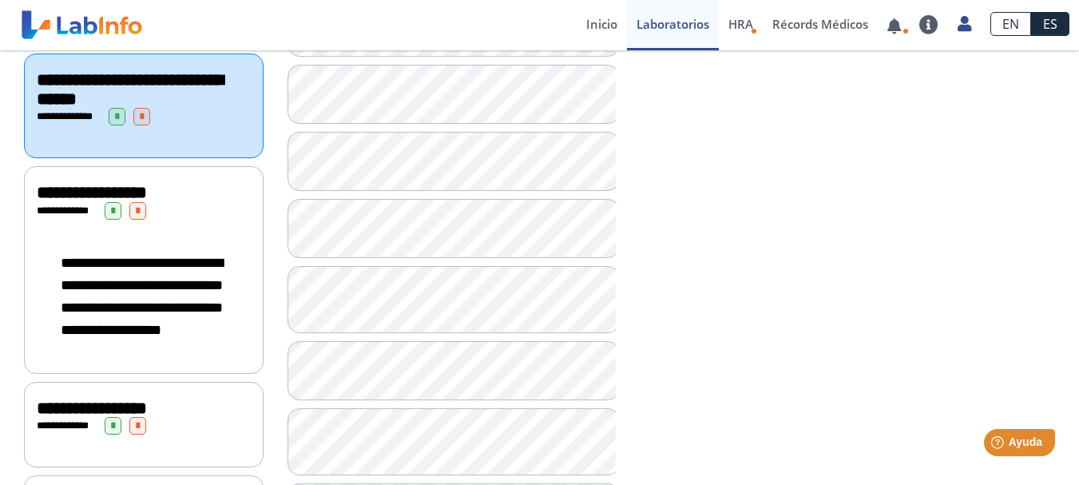
scroll to position [389, 0]
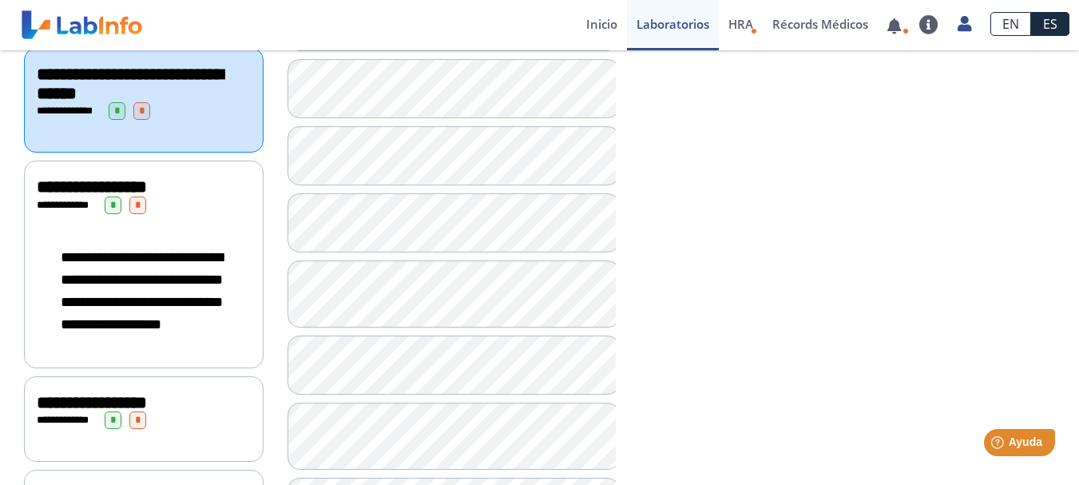
click at [90, 178] on span "**********" at bounding box center [92, 187] width 110 height 18
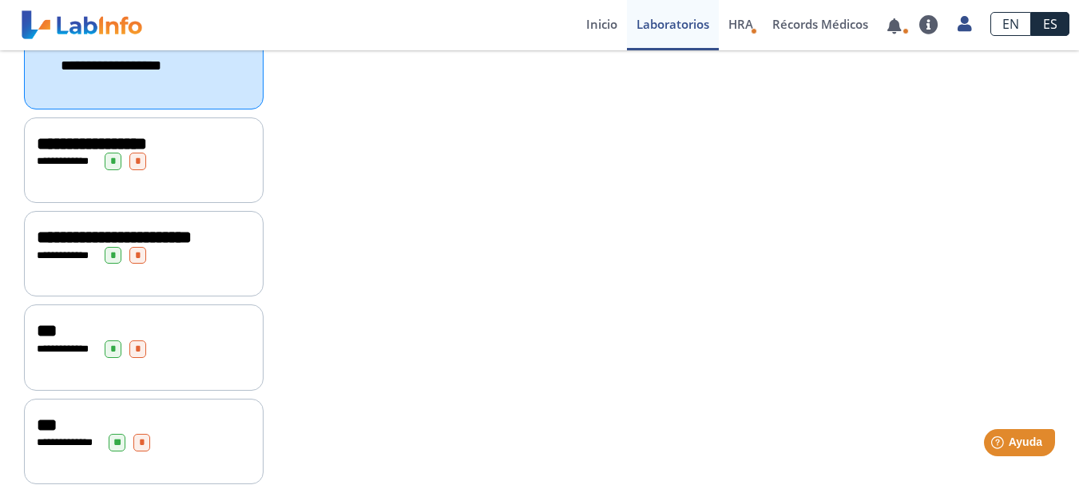
scroll to position [655, 0]
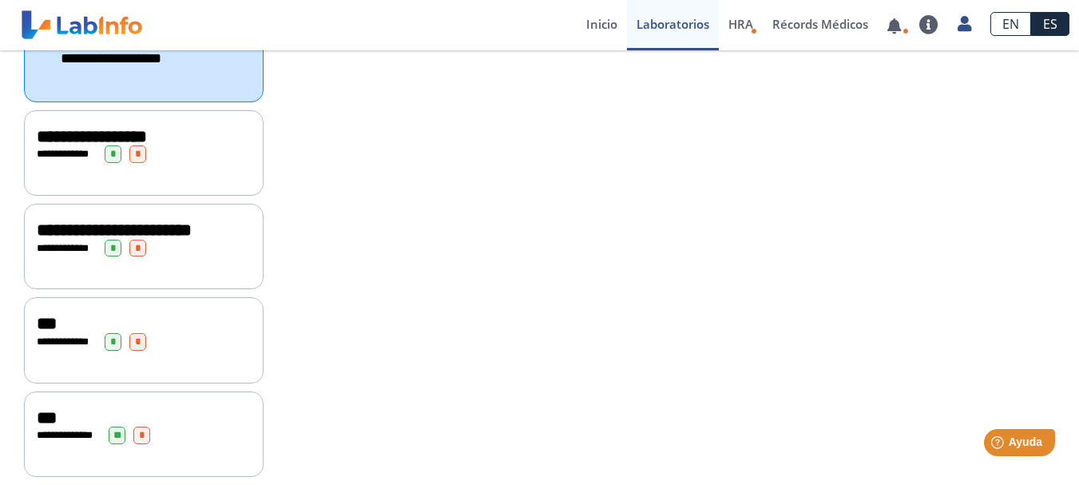
click at [92, 239] on span "**********" at bounding box center [114, 230] width 155 height 18
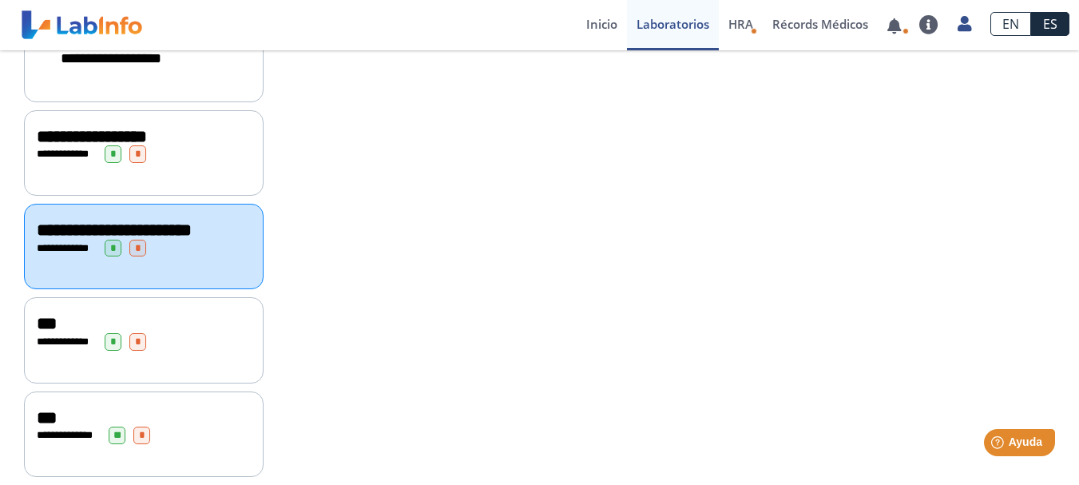
click at [76, 239] on span "**********" at bounding box center [114, 230] width 155 height 18
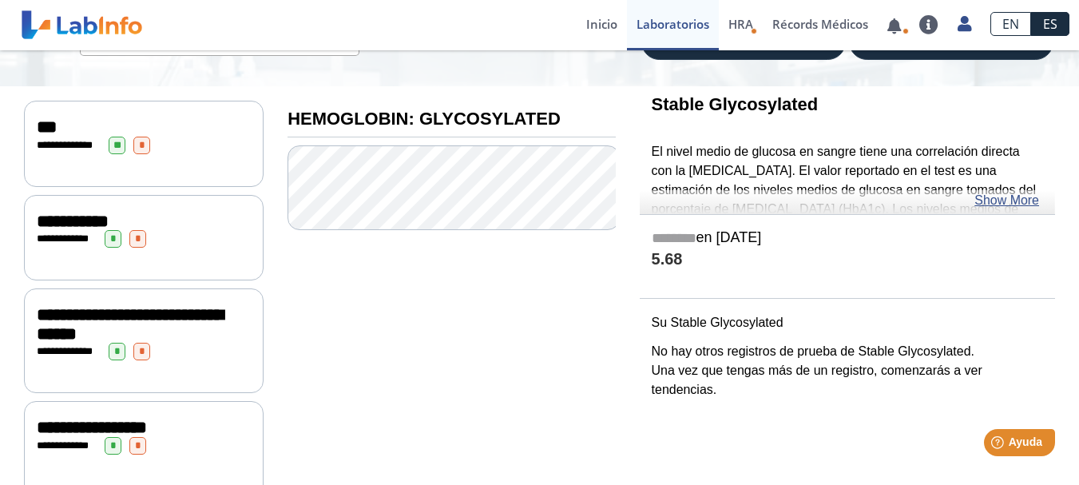
scroll to position [164, 0]
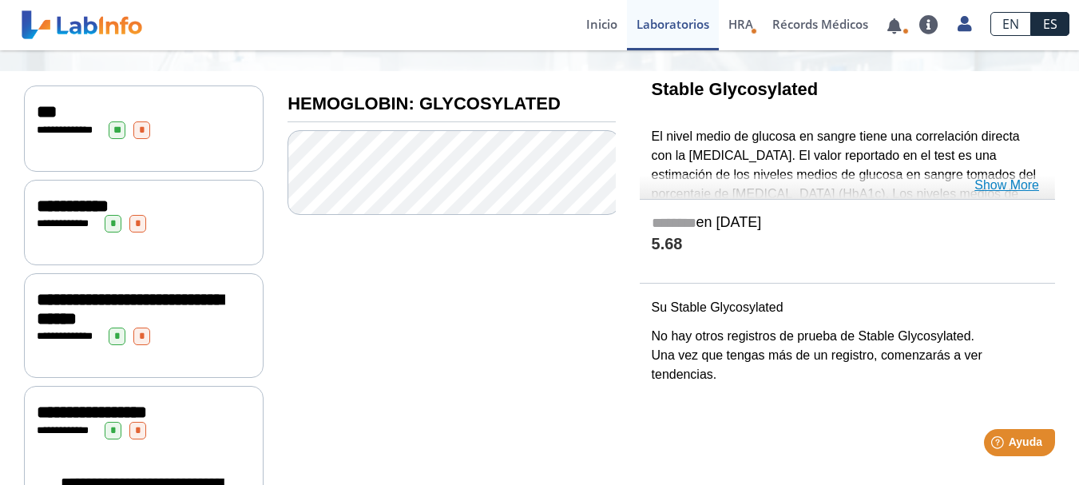
click at [1007, 184] on link "Show More" at bounding box center [1006, 185] width 65 height 19
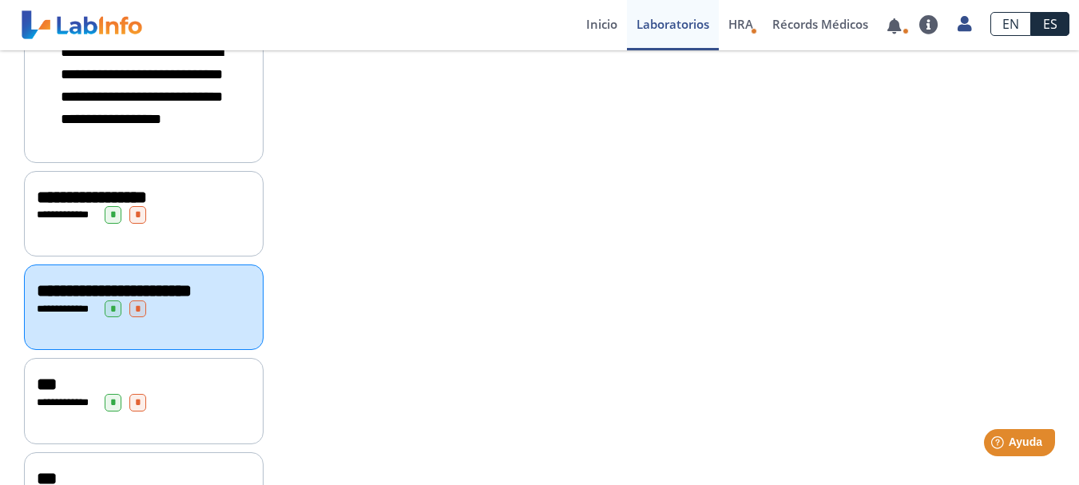
scroll to position [679, 0]
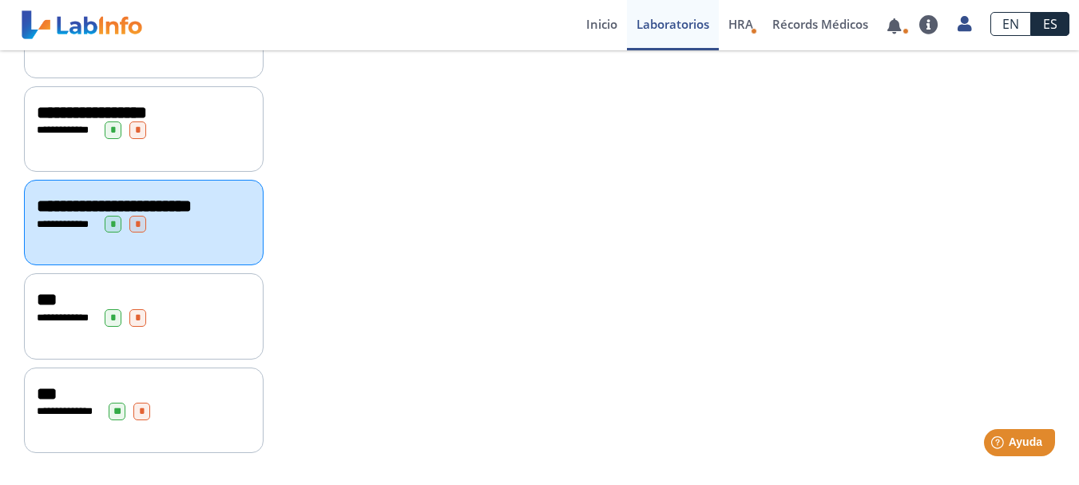
click at [46, 308] on span "***" at bounding box center [47, 300] width 20 height 18
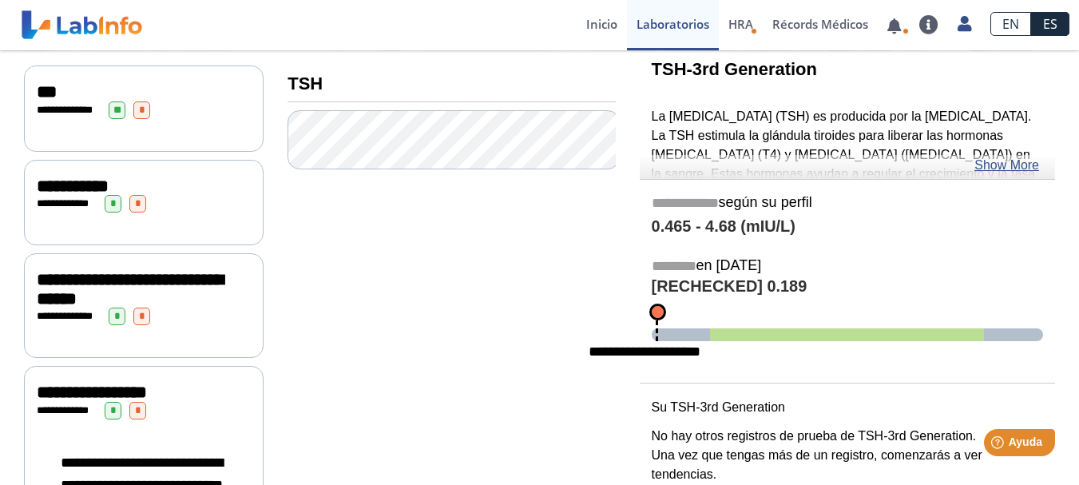
scroll to position [188, 0]
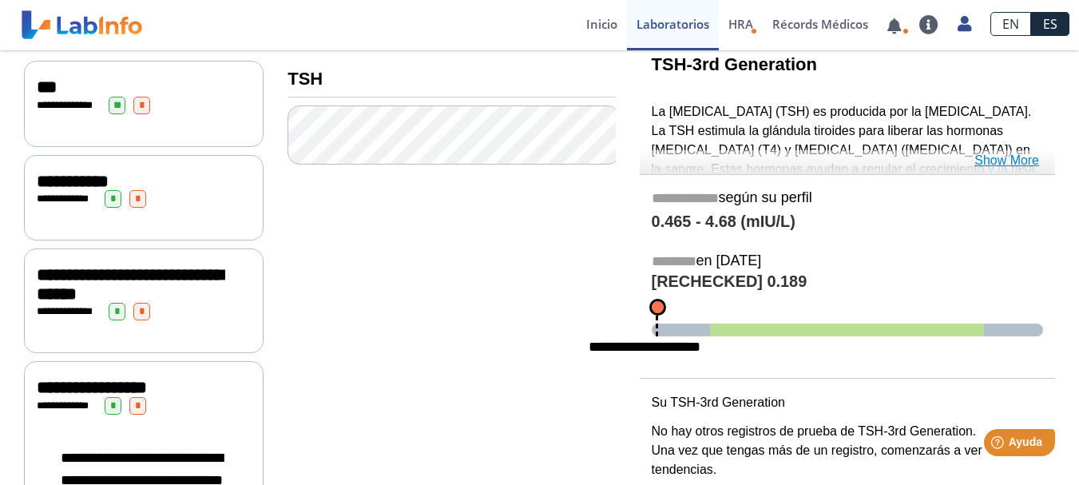
click at [1021, 167] on link "Show More" at bounding box center [1006, 160] width 65 height 19
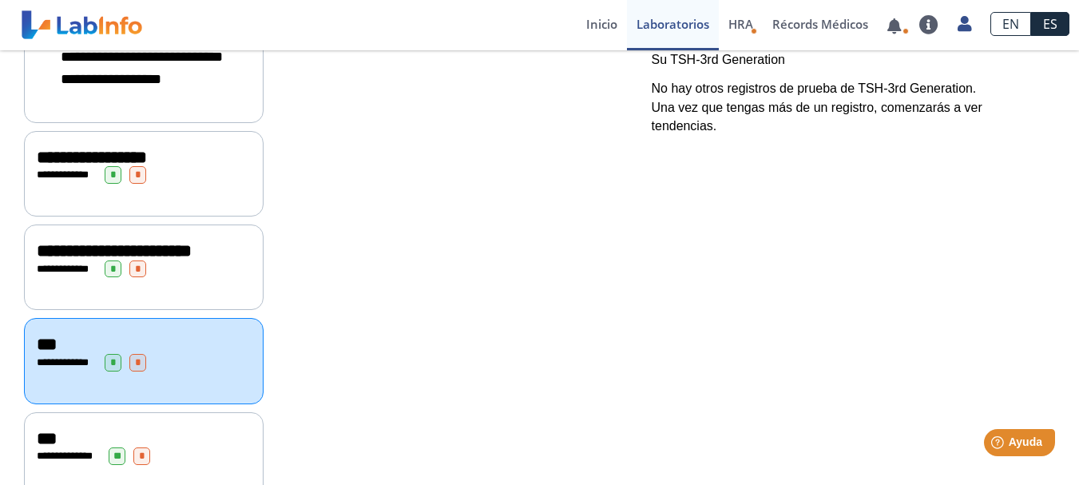
scroll to position [700, 0]
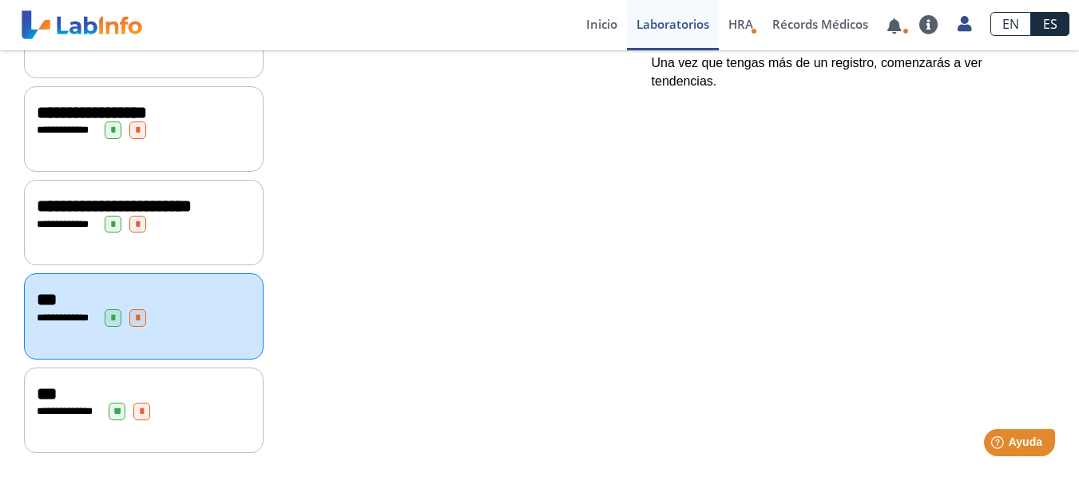
click at [46, 393] on span "***" at bounding box center [47, 394] width 20 height 18
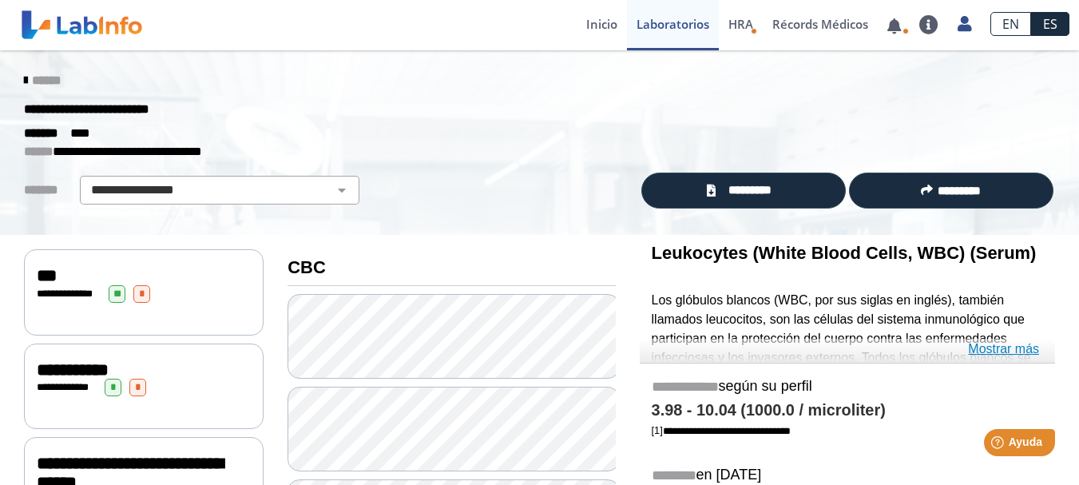
click at [1021, 349] on link "Mostrar más" at bounding box center [1003, 348] width 71 height 19
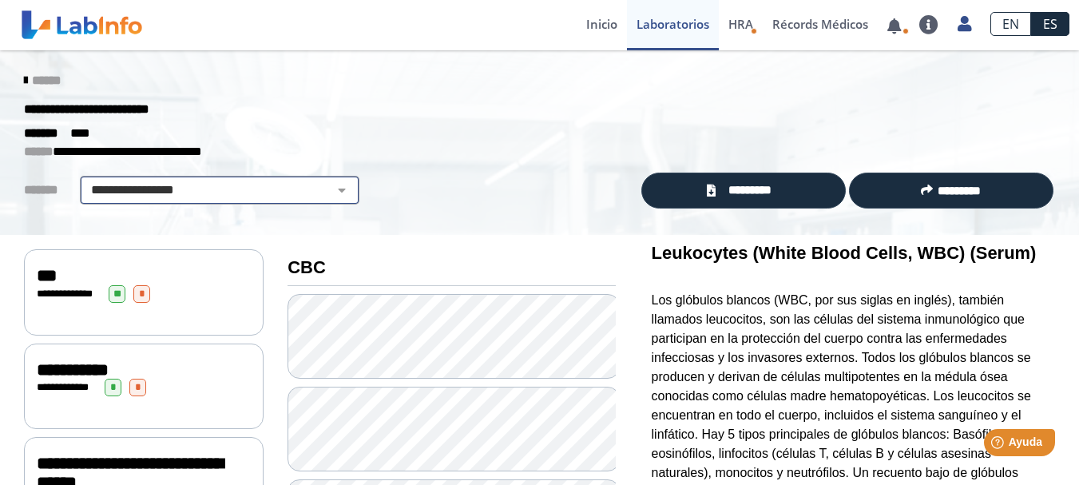
click at [328, 188] on select "**********" at bounding box center [220, 189] width 270 height 19
click at [85, 180] on select "**********" at bounding box center [220, 189] width 270 height 19
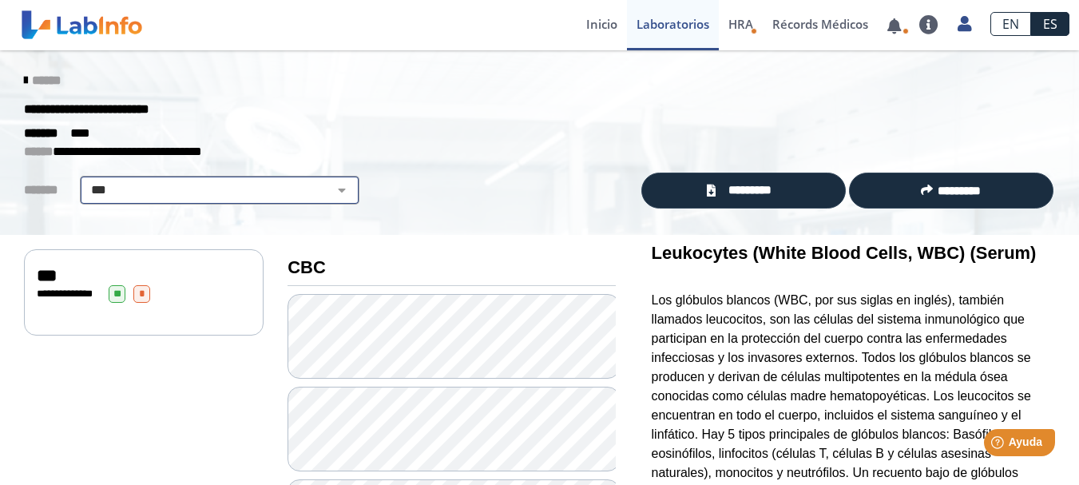
click at [330, 193] on select "**********" at bounding box center [220, 189] width 270 height 19
select select "**********"
click at [85, 180] on select "**********" at bounding box center [220, 189] width 270 height 19
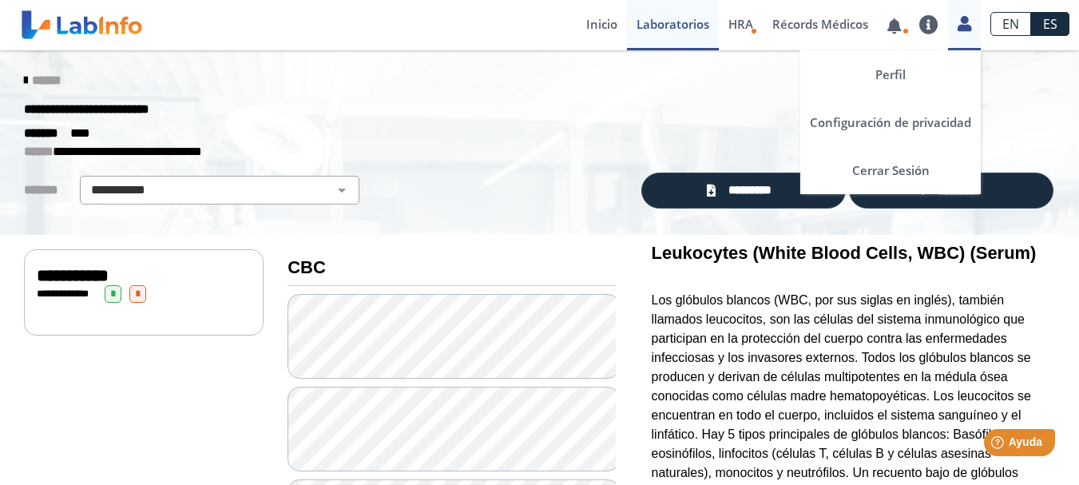
click at [969, 26] on icon at bounding box center [965, 24] width 14 height 12
click at [896, 168] on link "Cerrar Sesión" at bounding box center [890, 170] width 180 height 48
